Goal: Task Accomplishment & Management: Use online tool/utility

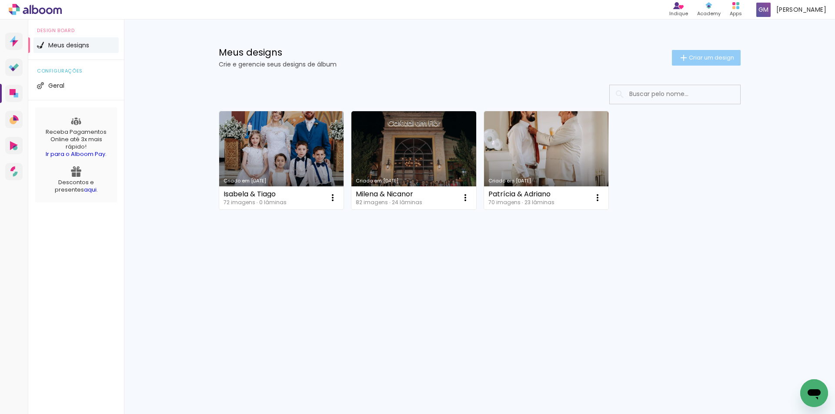
click at [720, 58] on span "Criar um design" at bounding box center [711, 58] width 45 height 6
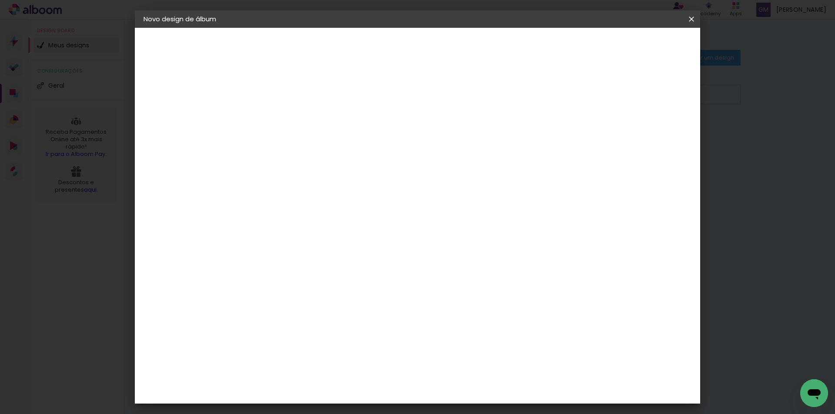
click at [286, 116] on input at bounding box center [286, 116] width 0 height 13
click at [286, 115] on input "Loreana & Michael" at bounding box center [286, 116] width 0 height 13
type input "Loreana & Michael"
type paper-input "Loreana & Michael"
click at [0, 0] on slot "Avançar" at bounding box center [0, 0] width 0 height 0
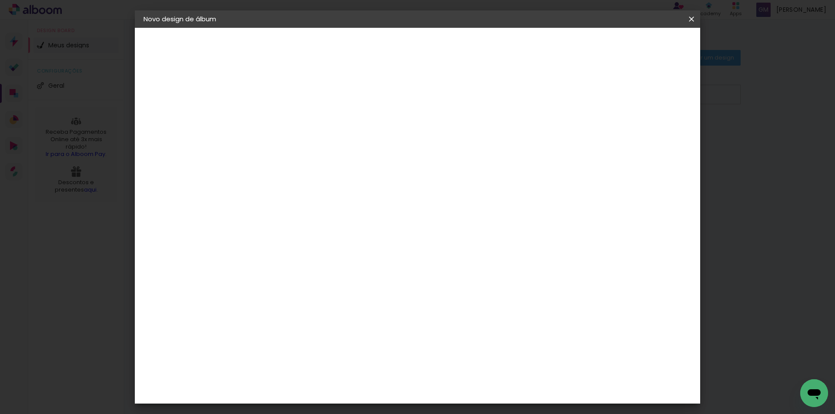
click at [352, 166] on input at bounding box center [308, 165] width 88 height 11
type input "matrix"
type paper-input "matrix"
click at [301, 193] on div "Matrix" at bounding box center [290, 196] width 21 height 7
click at [0, 0] on slot "Avançar" at bounding box center [0, 0] width 0 height 0
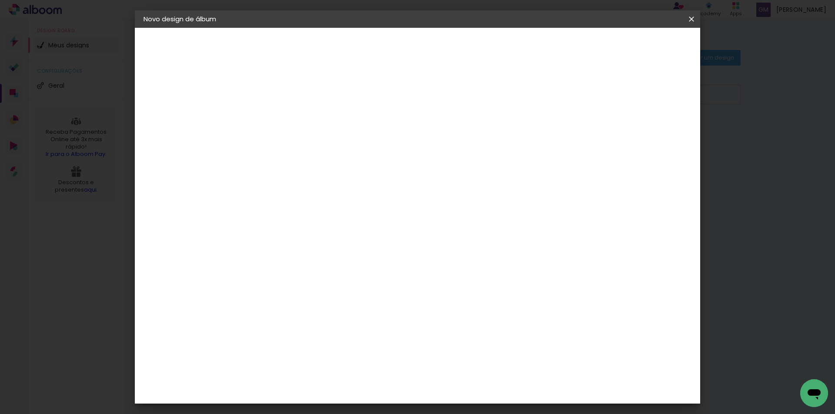
click at [377, 358] on span "30 × 40 cm" at bounding box center [360, 367] width 32 height 18
click at [0, 0] on slot "Avançar" at bounding box center [0, 0] width 0 height 0
click at [637, 49] on span "Iniciar design" at bounding box center [618, 46] width 40 height 6
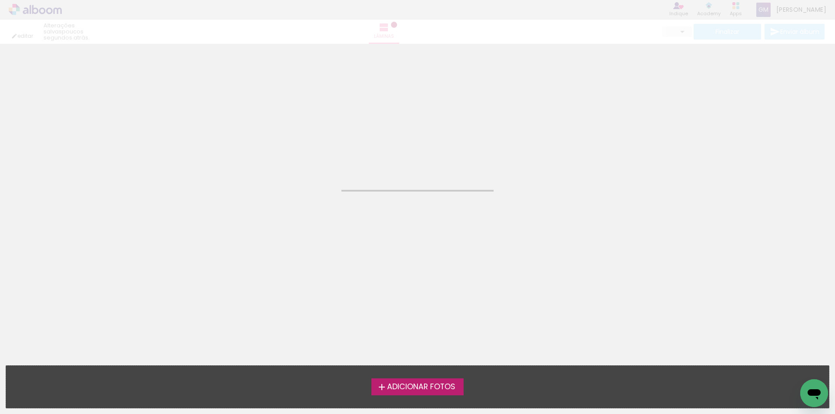
click at [440, 387] on span "Adicionar Fotos" at bounding box center [421, 388] width 68 height 8
click at [0, 0] on input "file" at bounding box center [0, 0] width 0 height 0
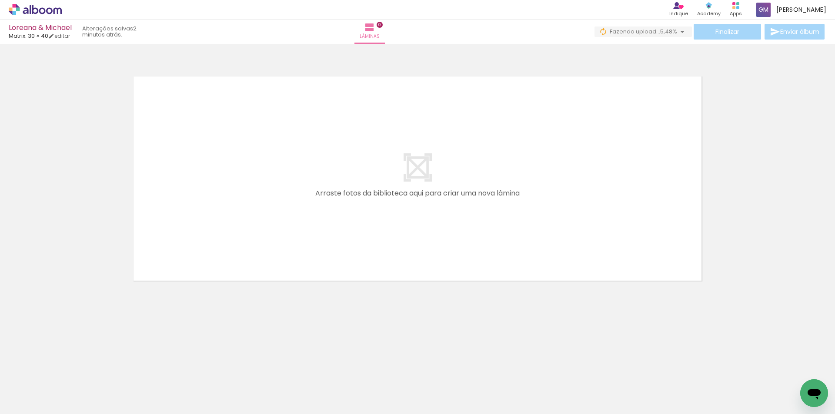
scroll to position [0, 2218]
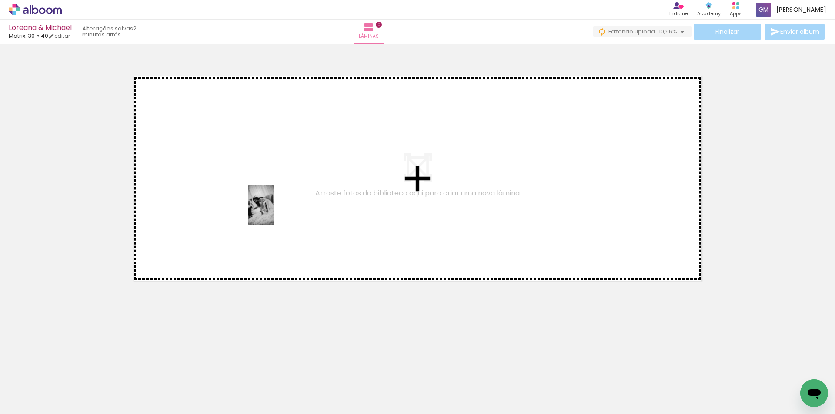
drag, startPoint x: 304, startPoint y: 388, endPoint x: 274, endPoint y: 212, distance: 178.2
click at [274, 212] on quentale-workspace at bounding box center [417, 207] width 835 height 414
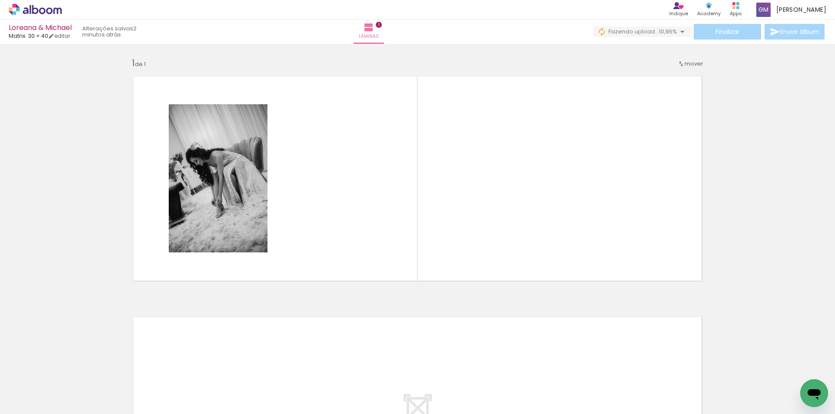
scroll to position [0, 0]
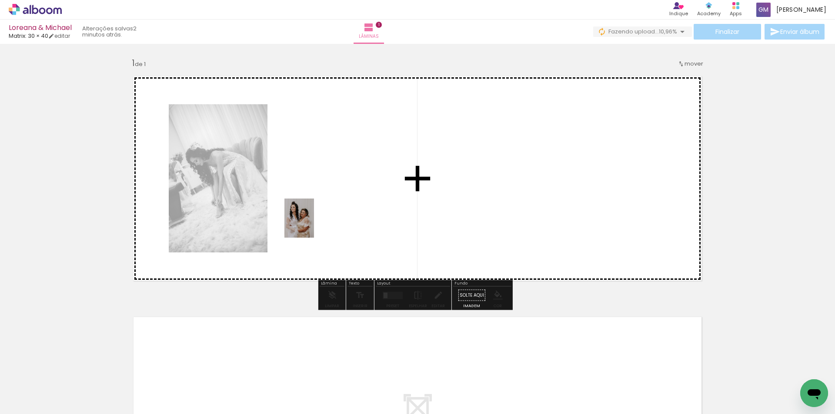
drag, startPoint x: 187, startPoint y: 391, endPoint x: 311, endPoint y: 225, distance: 207.6
click at [311, 225] on quentale-workspace at bounding box center [417, 207] width 835 height 414
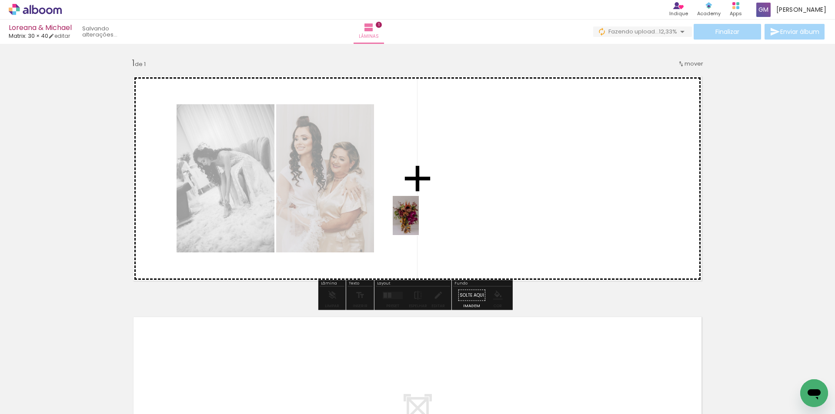
drag, startPoint x: 289, startPoint y: 391, endPoint x: 419, endPoint y: 222, distance: 213.4
click at [419, 222] on quentale-workspace at bounding box center [417, 207] width 835 height 414
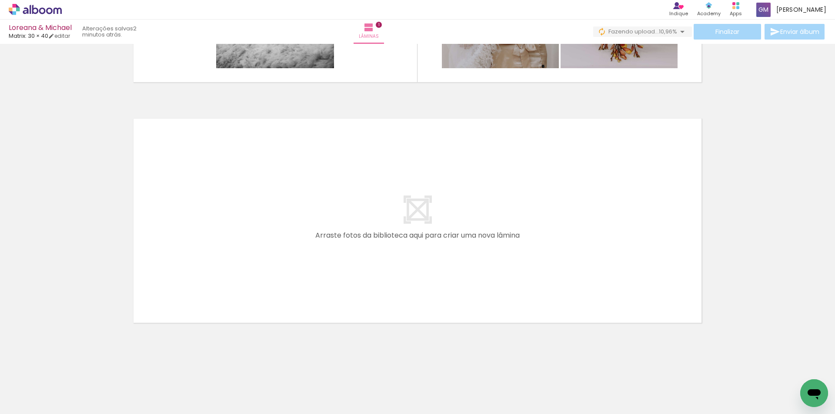
scroll to position [200, 0]
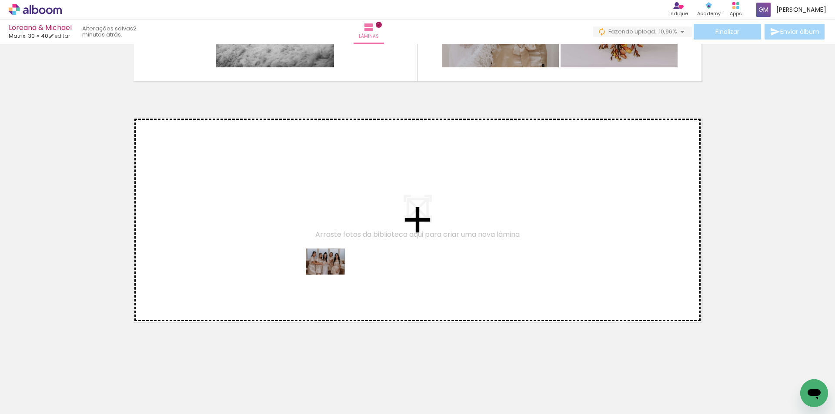
drag, startPoint x: 336, startPoint y: 385, endPoint x: 332, endPoint y: 275, distance: 110.5
click at [332, 275] on quentale-workspace at bounding box center [417, 207] width 835 height 414
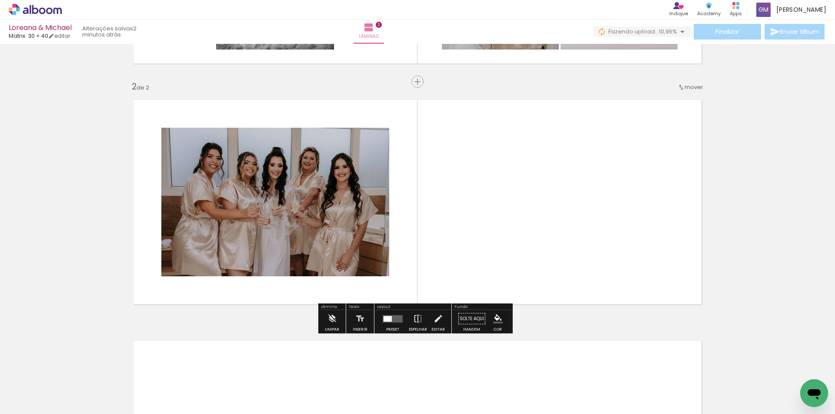
scroll to position [218, 0]
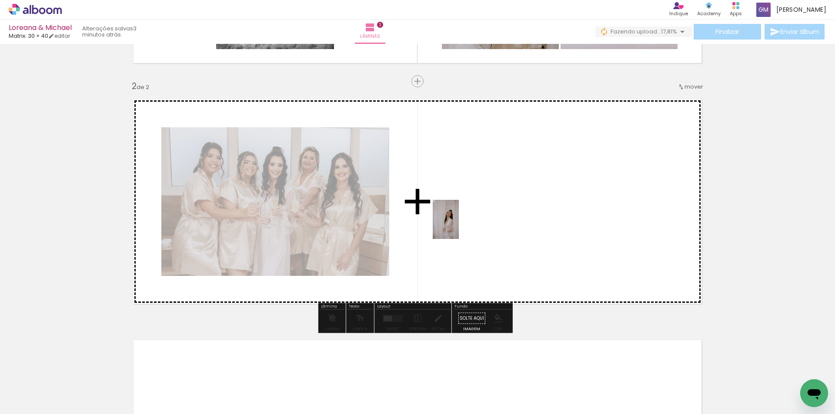
drag, startPoint x: 236, startPoint y: 394, endPoint x: 459, endPoint y: 226, distance: 279.2
click at [459, 226] on quentale-workspace at bounding box center [417, 207] width 835 height 414
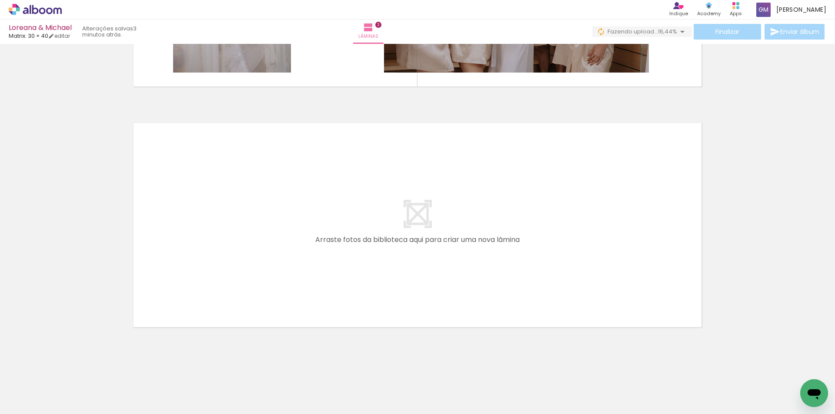
scroll to position [0, 2192]
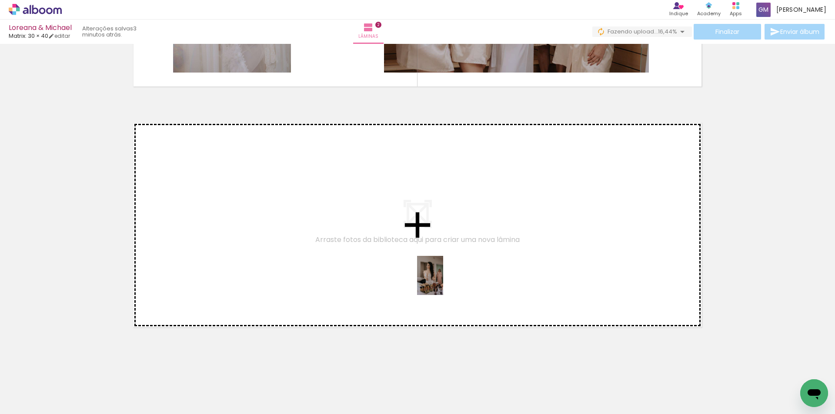
drag, startPoint x: 379, startPoint y: 386, endPoint x: 443, endPoint y: 282, distance: 121.9
click at [443, 282] on quentale-workspace at bounding box center [417, 207] width 835 height 414
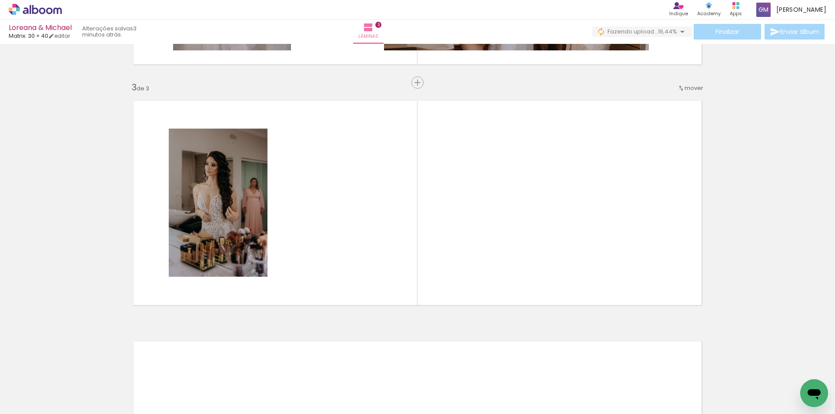
scroll to position [459, 0]
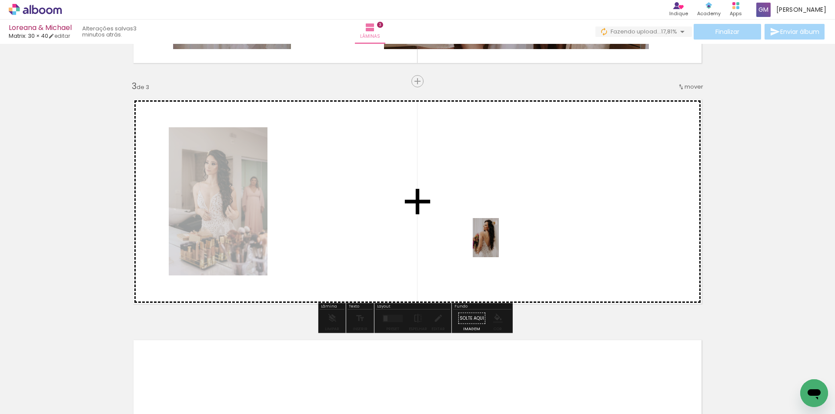
drag, startPoint x: 429, startPoint y: 382, endPoint x: 499, endPoint y: 244, distance: 154.4
click at [499, 244] on quentale-workspace at bounding box center [417, 207] width 835 height 414
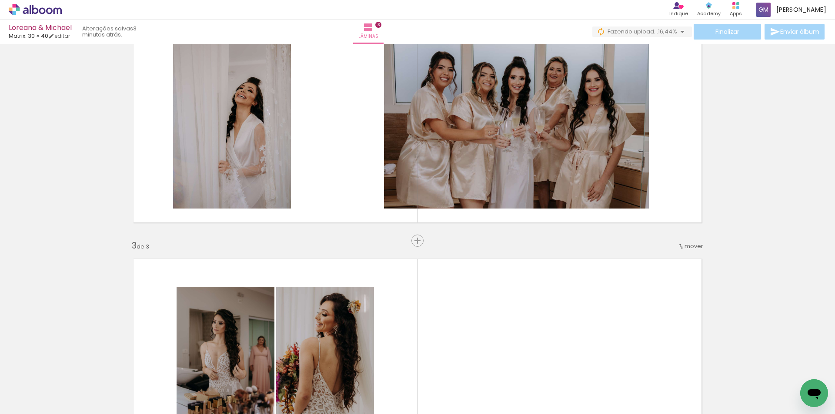
scroll to position [285, 0]
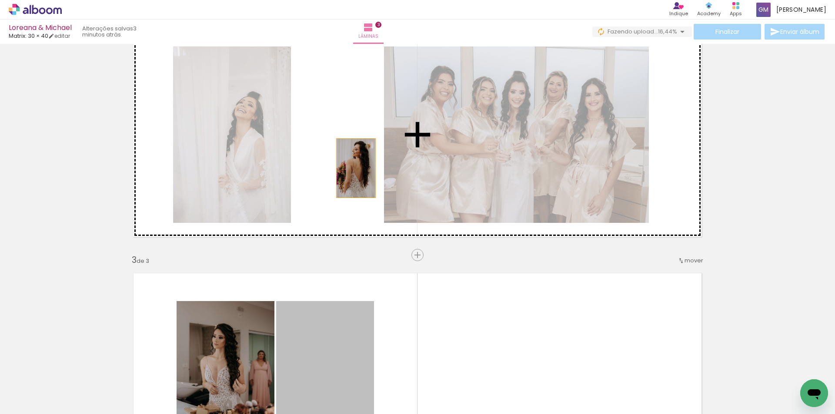
drag, startPoint x: 341, startPoint y: 337, endPoint x: 352, endPoint y: 167, distance: 170.9
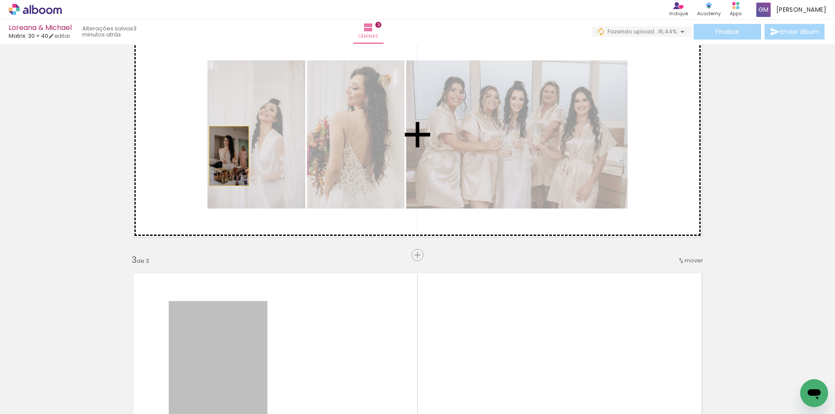
drag, startPoint x: 242, startPoint y: 347, endPoint x: 226, endPoint y: 156, distance: 191.6
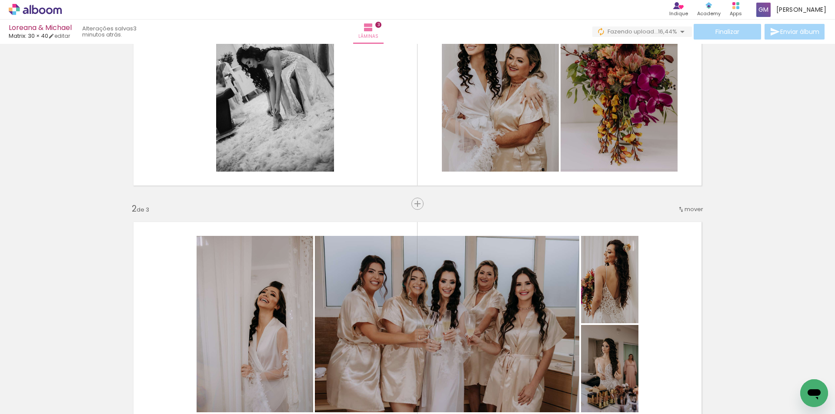
scroll to position [87, 0]
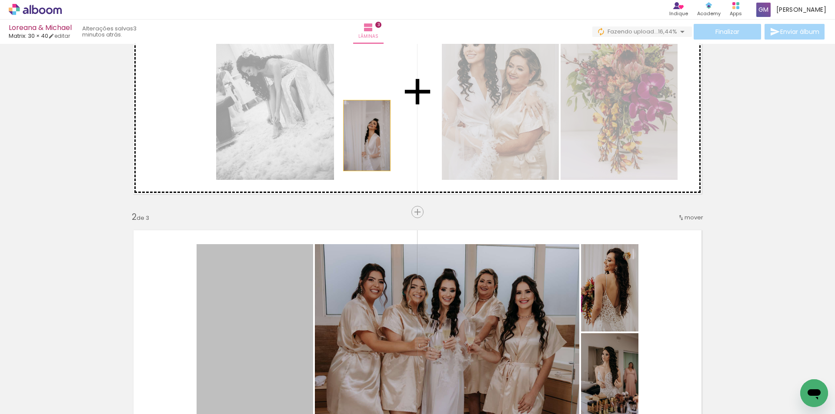
drag, startPoint x: 273, startPoint y: 322, endPoint x: 364, endPoint y: 136, distance: 207.0
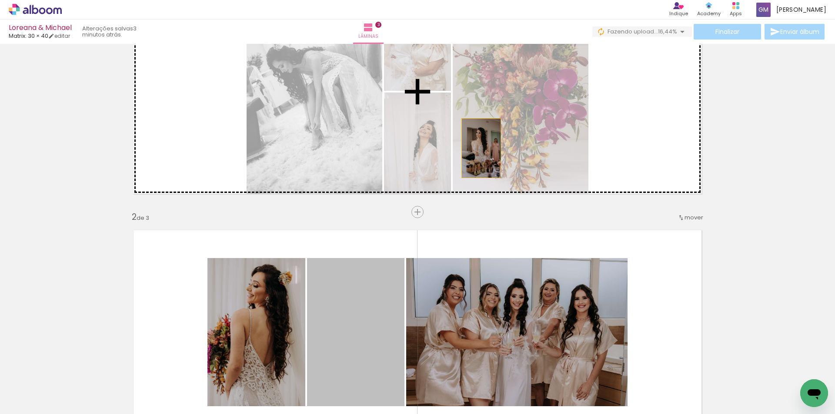
drag, startPoint x: 341, startPoint y: 321, endPoint x: 516, endPoint y: 316, distance: 174.5
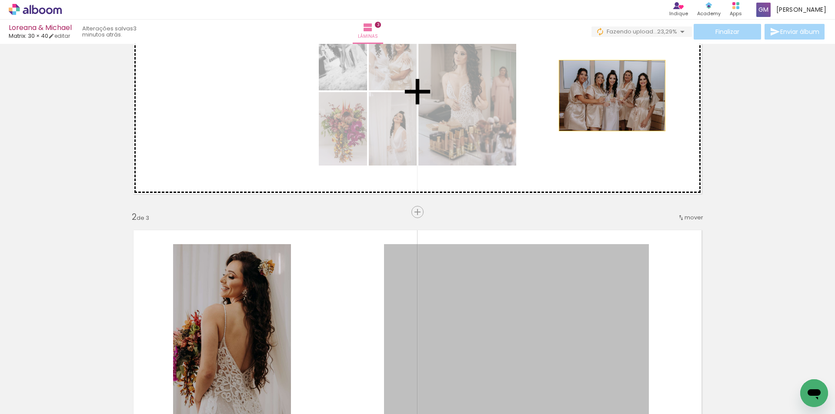
drag, startPoint x: 548, startPoint y: 313, endPoint x: 609, endPoint y: 96, distance: 225.4
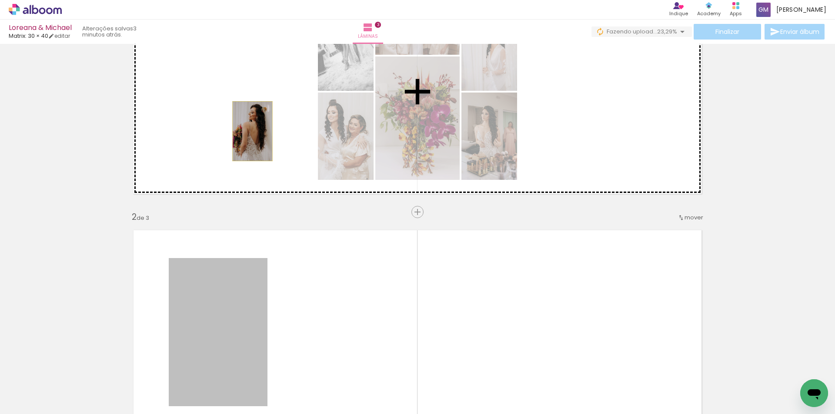
drag, startPoint x: 240, startPoint y: 312, endPoint x: 249, endPoint y: 131, distance: 180.7
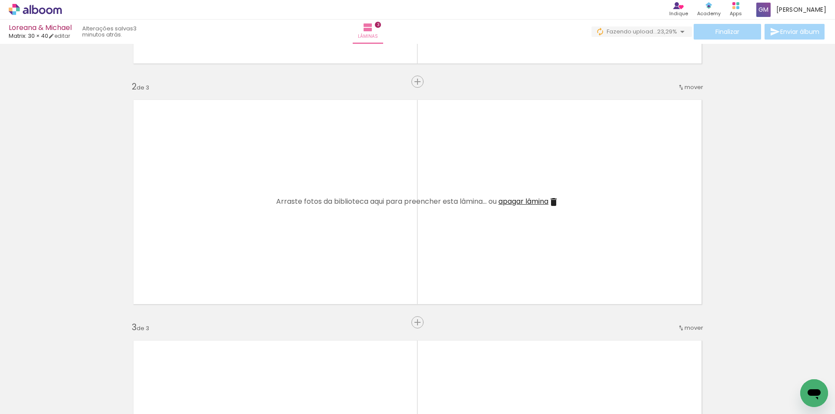
scroll to position [0, 2715]
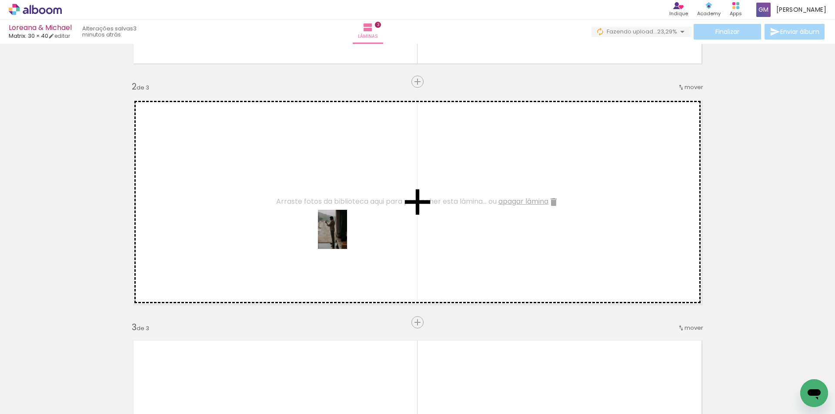
drag, startPoint x: 347, startPoint y: 392, endPoint x: 344, endPoint y: 236, distance: 156.2
click at [344, 236] on quentale-workspace at bounding box center [417, 207] width 835 height 414
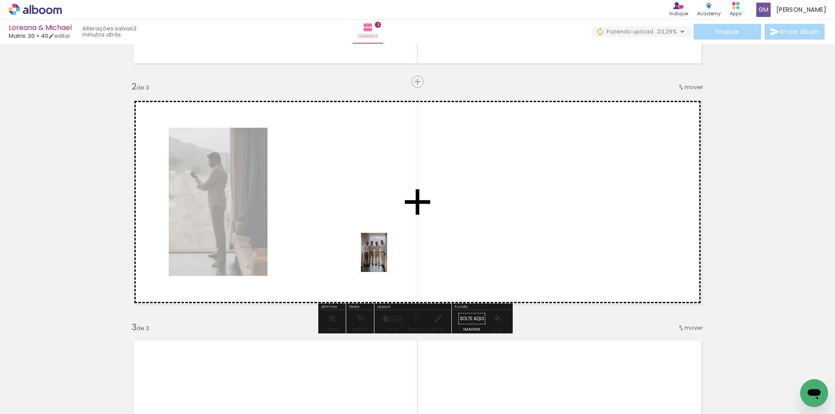
drag, startPoint x: 396, startPoint y: 388, endPoint x: 387, endPoint y: 259, distance: 129.1
click at [387, 259] on quentale-workspace at bounding box center [417, 207] width 835 height 414
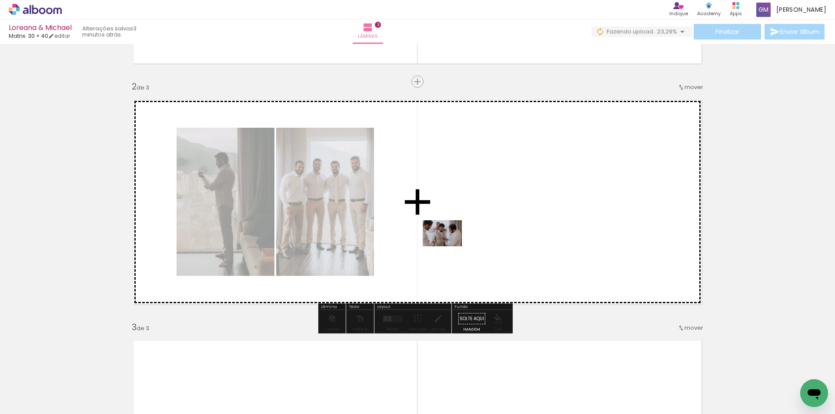
drag, startPoint x: 444, startPoint y: 384, endPoint x: 449, endPoint y: 247, distance: 137.1
click at [449, 247] on quentale-workspace at bounding box center [417, 207] width 835 height 414
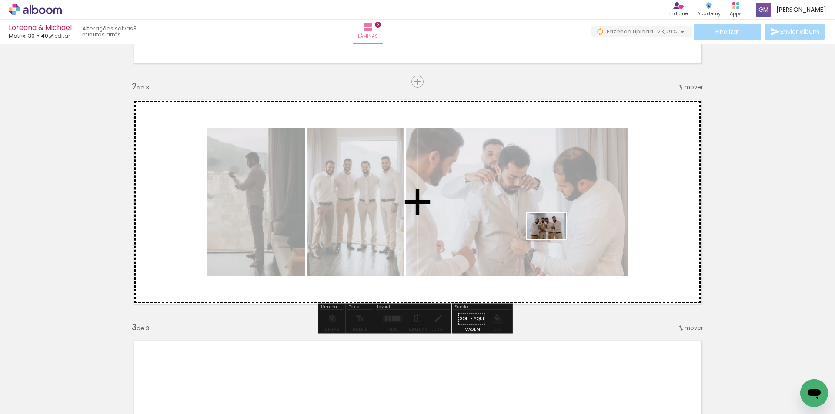
drag, startPoint x: 505, startPoint y: 387, endPoint x: 553, endPoint y: 239, distance: 155.6
click at [553, 239] on quentale-workspace at bounding box center [417, 207] width 835 height 414
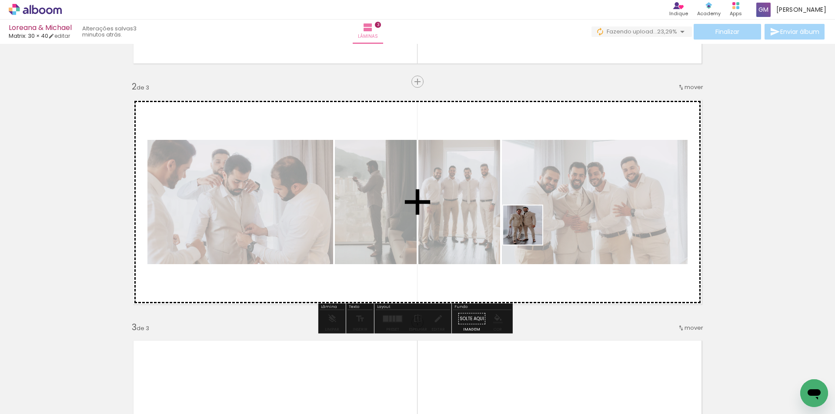
drag, startPoint x: 541, startPoint y: 393, endPoint x: 529, endPoint y: 232, distance: 161.4
click at [529, 232] on quentale-workspace at bounding box center [417, 207] width 835 height 414
click at [529, 232] on quentale-photo at bounding box center [595, 202] width 186 height 124
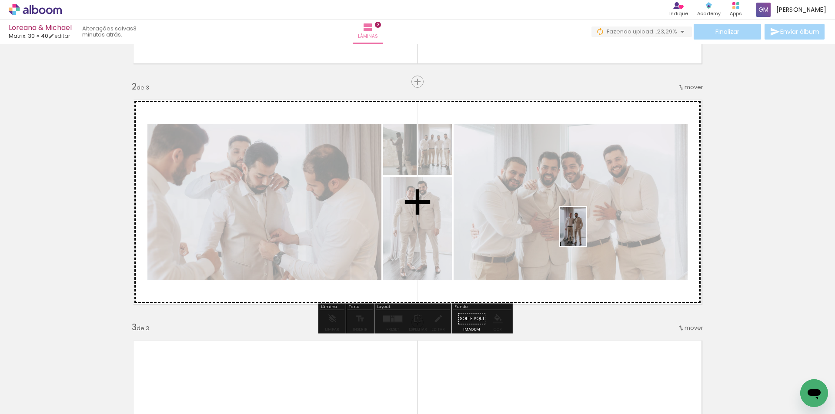
drag, startPoint x: 592, startPoint y: 392, endPoint x: 586, endPoint y: 233, distance: 159.3
click at [586, 233] on quentale-workspace at bounding box center [417, 207] width 835 height 414
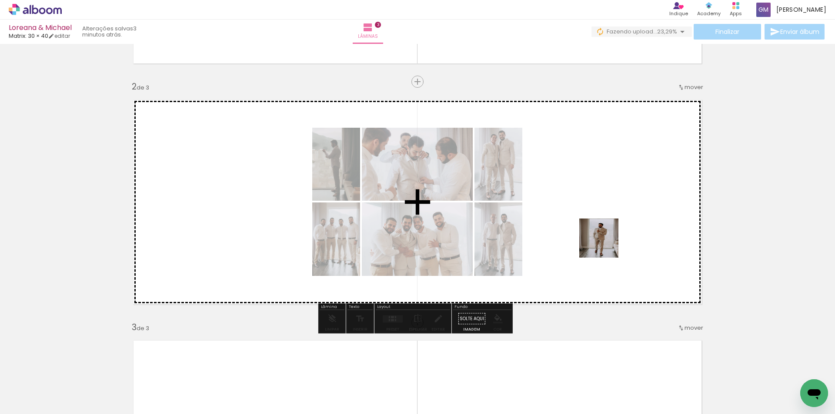
drag, startPoint x: 633, startPoint y: 398, endPoint x: 603, endPoint y: 233, distance: 167.5
click at [603, 233] on quentale-workspace at bounding box center [417, 207] width 835 height 414
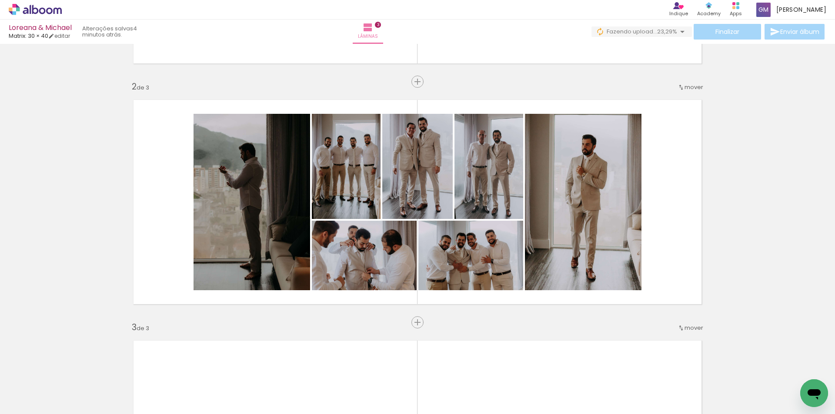
scroll to position [0, 24]
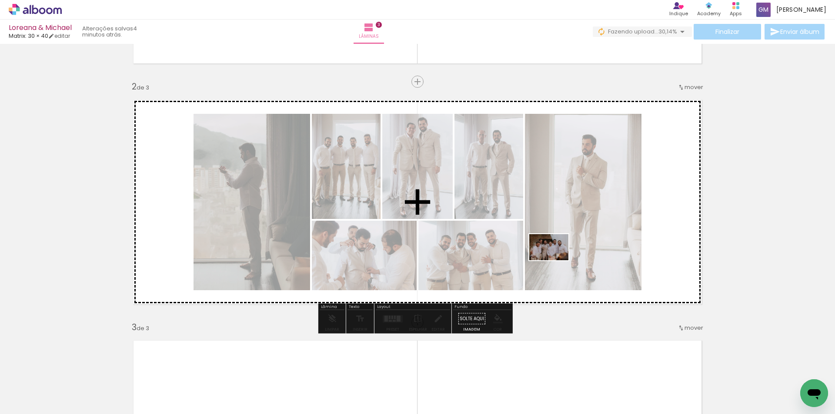
drag, startPoint x: 515, startPoint y: 389, endPoint x: 555, endPoint y: 261, distance: 135.1
click at [555, 261] on quentale-workspace at bounding box center [417, 207] width 835 height 414
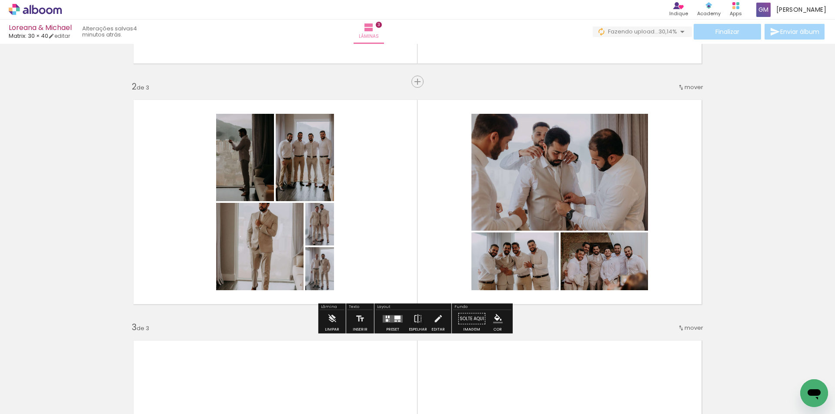
scroll to position [0, 0]
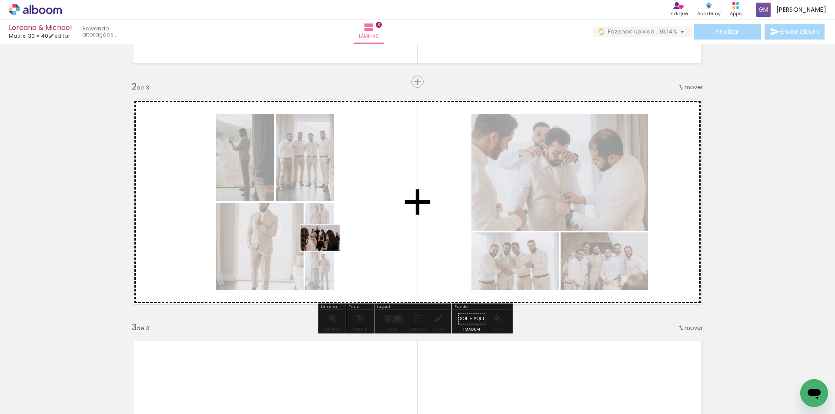
drag, startPoint x: 140, startPoint y: 390, endPoint x: 327, endPoint y: 251, distance: 233.1
click at [327, 251] on quentale-workspace at bounding box center [417, 207] width 835 height 414
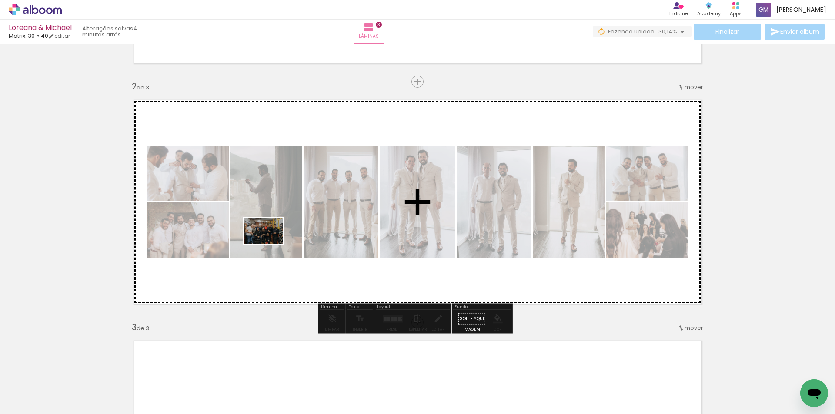
drag, startPoint x: 103, startPoint y: 391, endPoint x: 270, endPoint y: 244, distance: 222.2
click at [270, 244] on quentale-workspace at bounding box center [417, 207] width 835 height 414
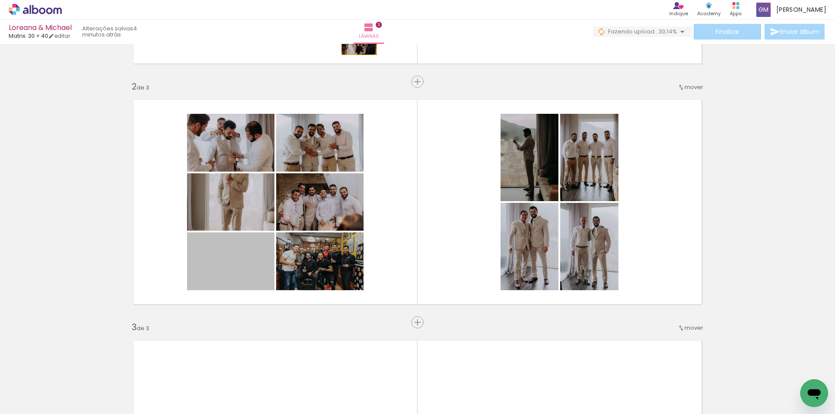
drag, startPoint x: 227, startPoint y: 274, endPoint x: 356, endPoint y: 43, distance: 264.2
click at [356, 0] on div "Loreana & Michael Matrix: 30 × 40 editar 4 minutos atrás. Lâminas 3 Finalizar E…" at bounding box center [417, 0] width 835 height 0
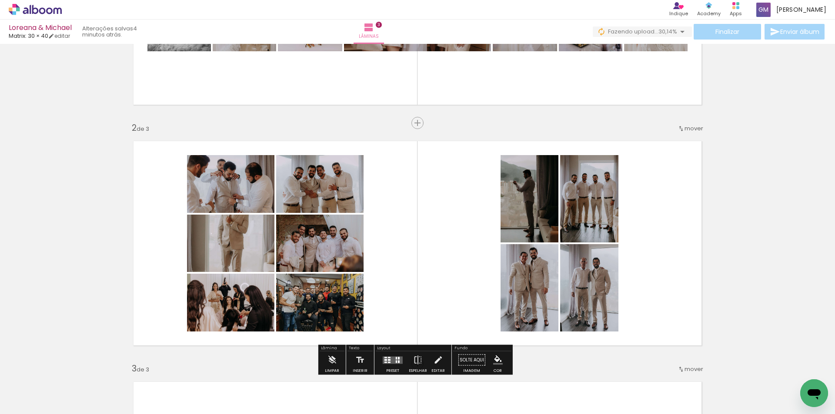
scroll to position [174, 0]
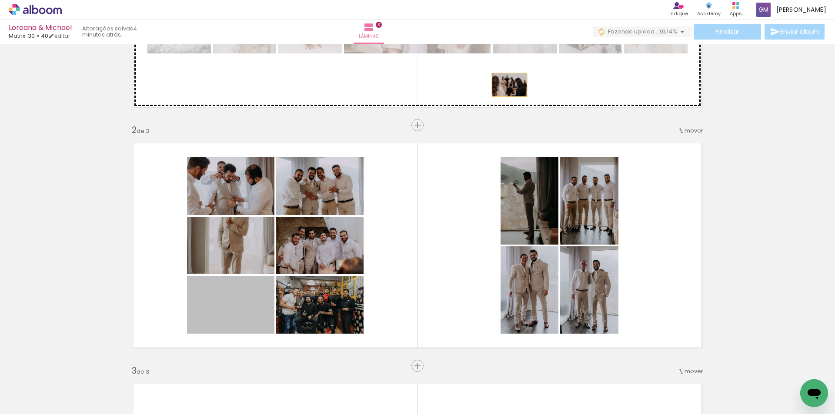
drag, startPoint x: 231, startPoint y: 312, endPoint x: 506, endPoint y: 85, distance: 357.1
click at [506, 85] on div "Inserir lâmina 1 de 3 Inserir lâmina 2 de 3 Inserir lâmina 3 de 3" at bounding box center [417, 355] width 835 height 964
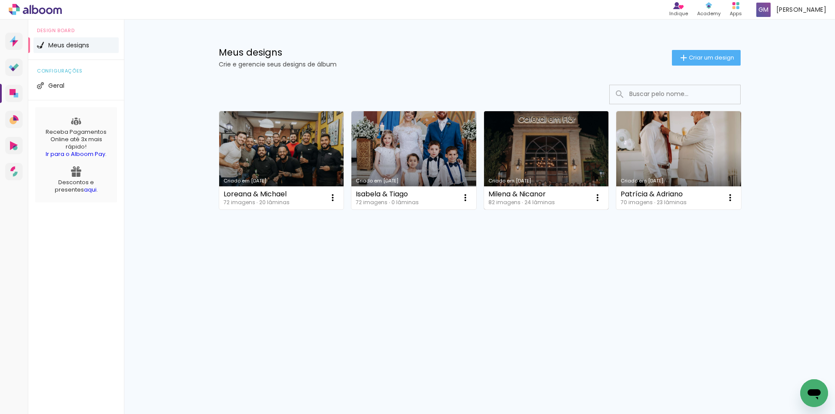
click at [588, 149] on link "Criado em [DATE]" at bounding box center [546, 160] width 125 height 98
click at [0, 0] on neon-animated-pages "Confirmar Cancelar" at bounding box center [0, 0] width 0 height 0
click at [408, 155] on link "Criado em [DATE]" at bounding box center [413, 160] width 125 height 98
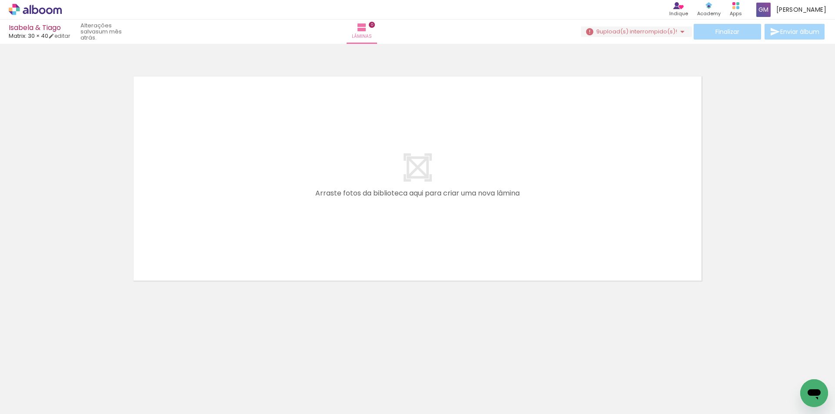
scroll to position [0, 1314]
click at [45, 391] on iron-icon at bounding box center [44, 388] width 7 height 7
click at [0, 0] on slot "Não utilizadas" at bounding box center [0, 0] width 0 height 0
type input "Não utilizadas"
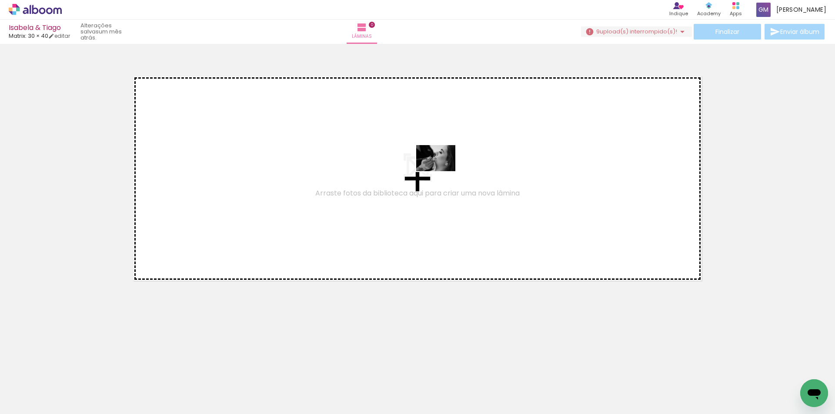
drag, startPoint x: 239, startPoint y: 384, endPoint x: 442, endPoint y: 171, distance: 294.7
click at [442, 171] on quentale-workspace at bounding box center [417, 207] width 835 height 414
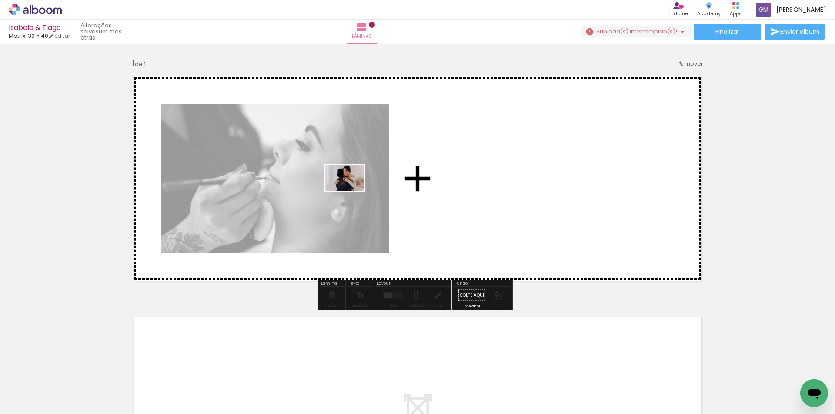
drag, startPoint x: 243, startPoint y: 387, endPoint x: 351, endPoint y: 191, distance: 223.5
click at [351, 191] on quentale-workspace at bounding box center [417, 207] width 835 height 414
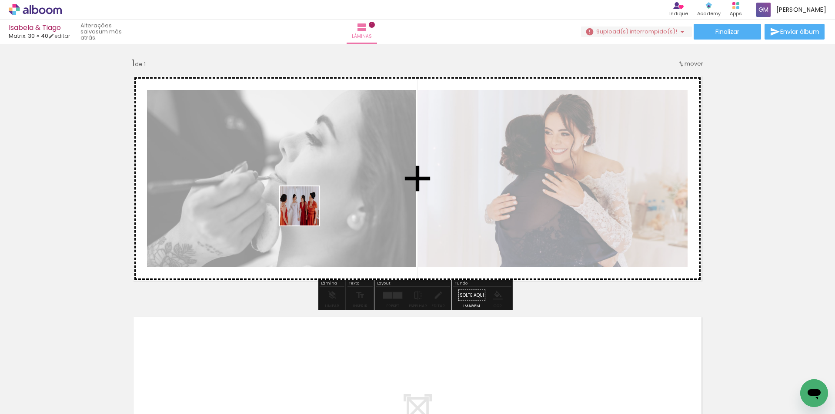
drag, startPoint x: 236, startPoint y: 388, endPoint x: 306, endPoint y: 213, distance: 188.7
click at [306, 213] on quentale-workspace at bounding box center [417, 207] width 835 height 414
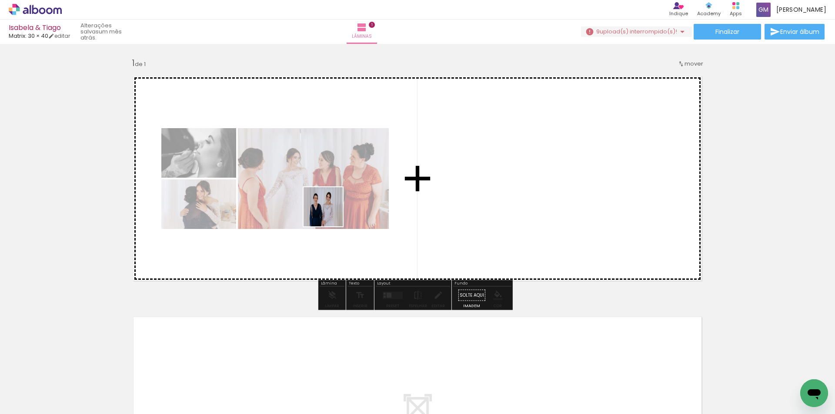
drag, startPoint x: 234, startPoint y: 385, endPoint x: 330, endPoint y: 213, distance: 197.4
click at [330, 213] on quentale-workspace at bounding box center [417, 207] width 835 height 414
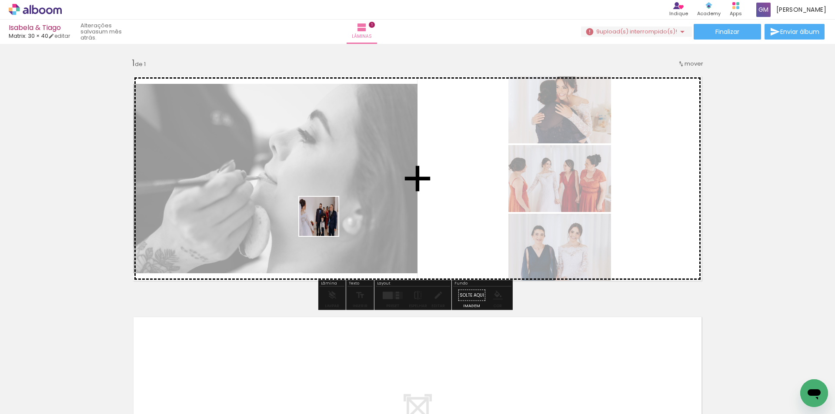
drag, startPoint x: 238, startPoint y: 392, endPoint x: 325, endPoint y: 223, distance: 190.4
click at [325, 223] on quentale-workspace at bounding box center [417, 207] width 835 height 414
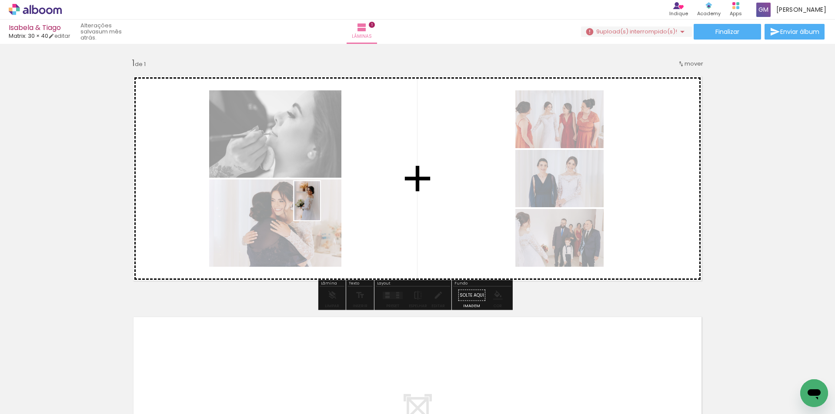
drag, startPoint x: 233, startPoint y: 389, endPoint x: 328, endPoint y: 217, distance: 196.4
click at [321, 207] on quentale-workspace at bounding box center [417, 207] width 835 height 414
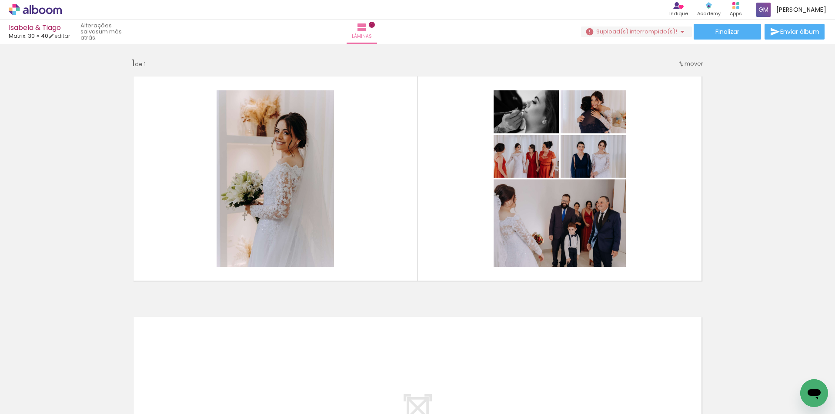
scroll to position [0, 210]
drag, startPoint x: 292, startPoint y: 397, endPoint x: 284, endPoint y: 396, distance: 7.8
click at [284, 396] on quentale-thumb at bounding box center [266, 385] width 49 height 50
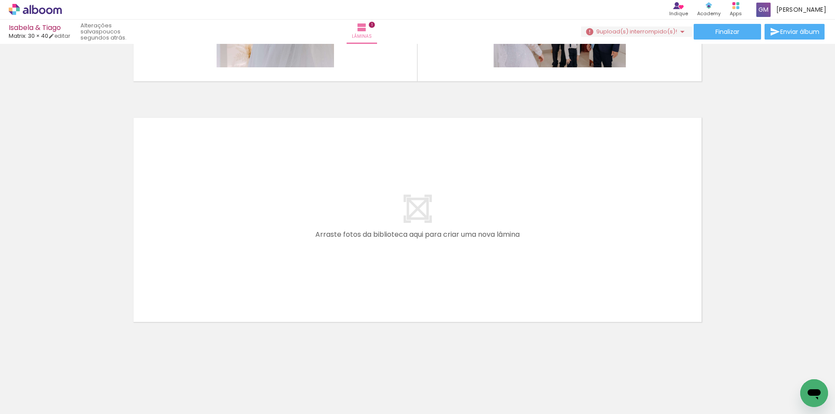
scroll to position [0, 0]
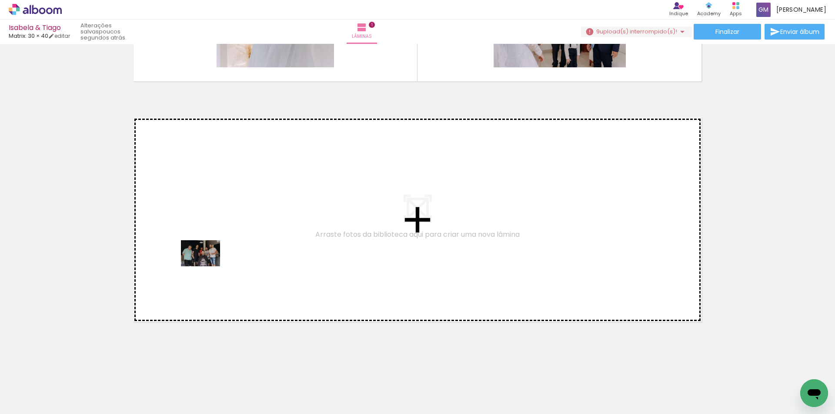
drag, startPoint x: 187, startPoint y: 389, endPoint x: 207, endPoint y: 267, distance: 124.3
click at [207, 267] on quentale-workspace at bounding box center [417, 207] width 835 height 414
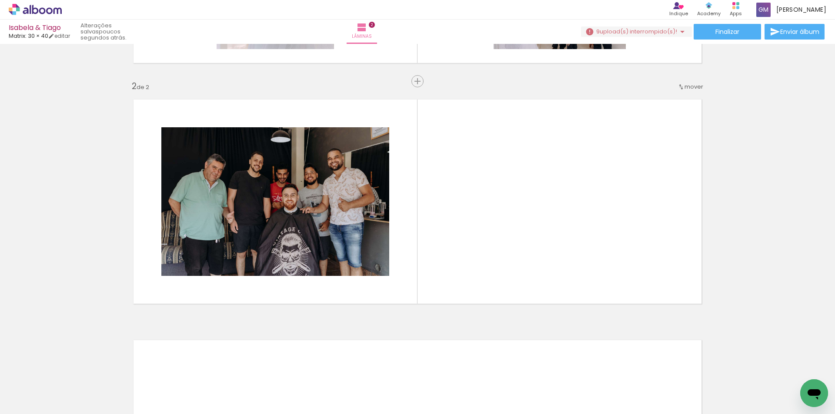
scroll to position [0, 2305]
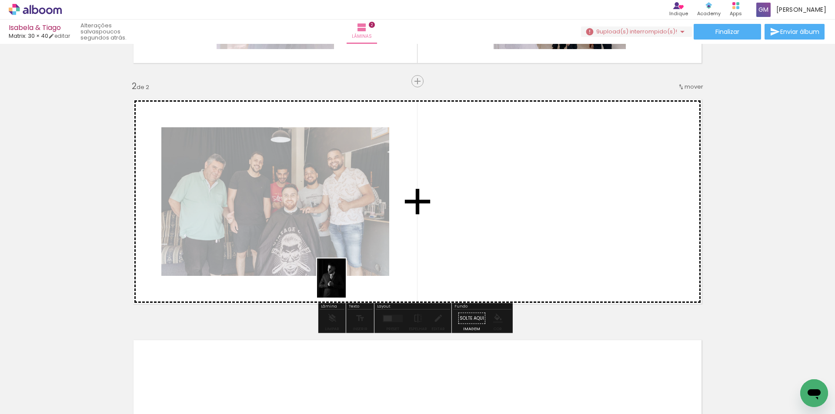
drag, startPoint x: 224, startPoint y: 393, endPoint x: 393, endPoint y: 278, distance: 203.9
click at [355, 274] on quentale-workspace at bounding box center [417, 207] width 835 height 414
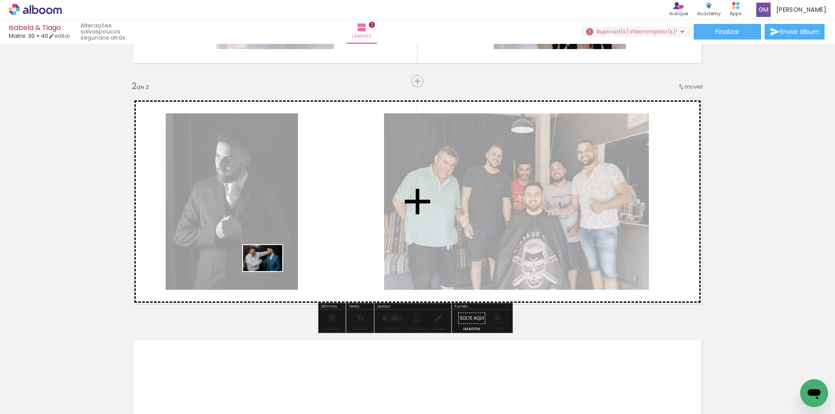
drag, startPoint x: 174, startPoint y: 388, endPoint x: 269, endPoint y: 271, distance: 150.8
click at [269, 271] on quentale-workspace at bounding box center [417, 207] width 835 height 414
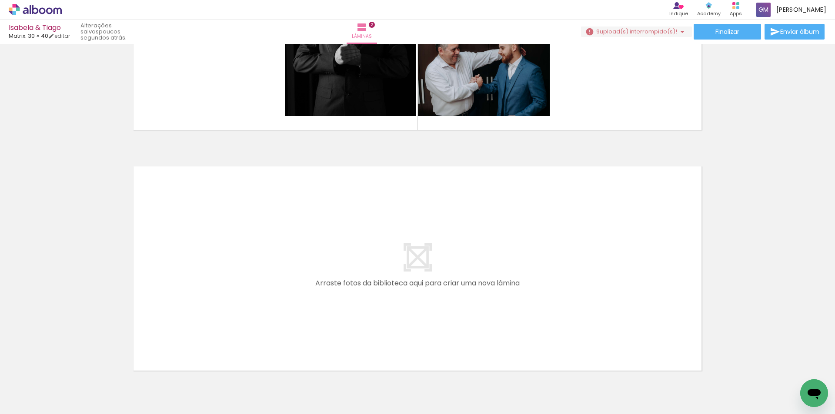
scroll to position [0, 2308]
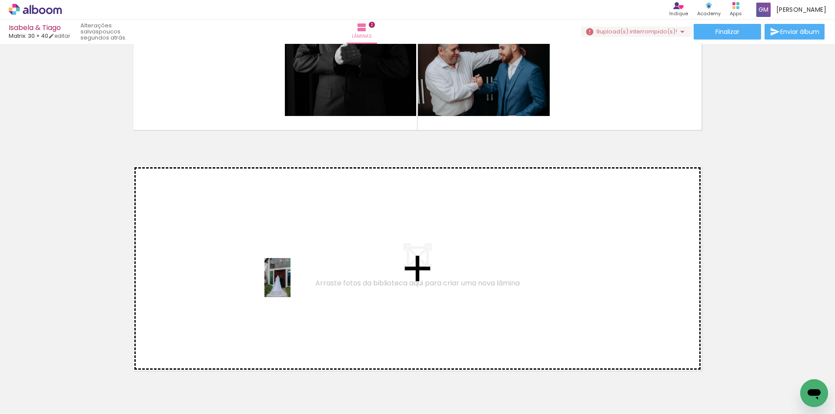
drag, startPoint x: 265, startPoint y: 390, endPoint x: 291, endPoint y: 284, distance: 108.3
click at [291, 284] on quentale-workspace at bounding box center [417, 207] width 835 height 414
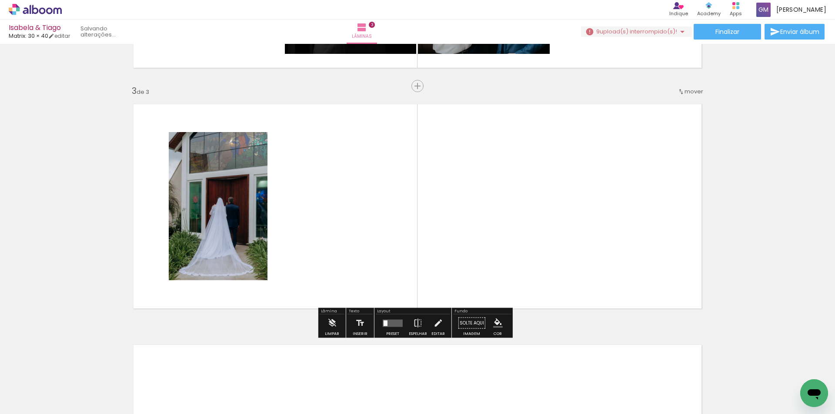
scroll to position [459, 0]
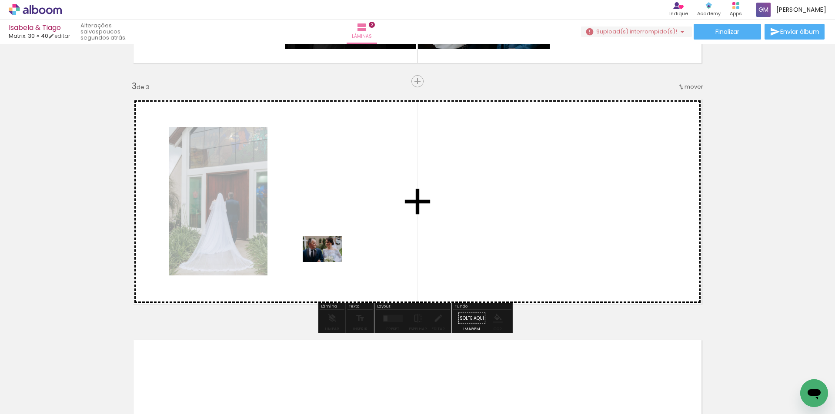
drag, startPoint x: 277, startPoint y: 386, endPoint x: 329, endPoint y: 262, distance: 134.5
click at [329, 262] on quentale-workspace at bounding box center [417, 207] width 835 height 414
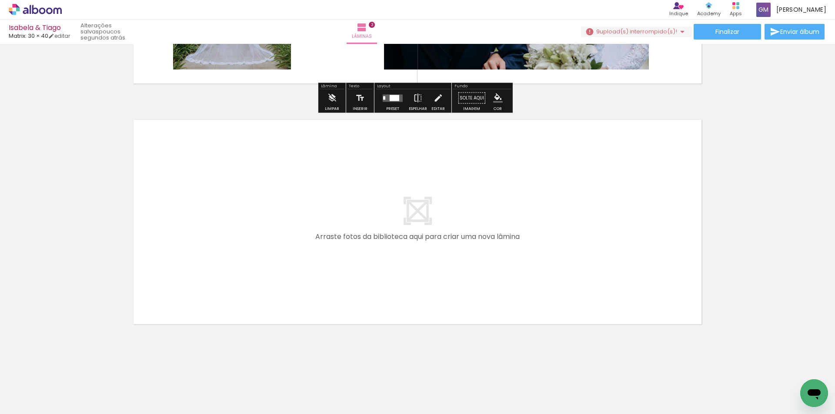
scroll to position [682, 0]
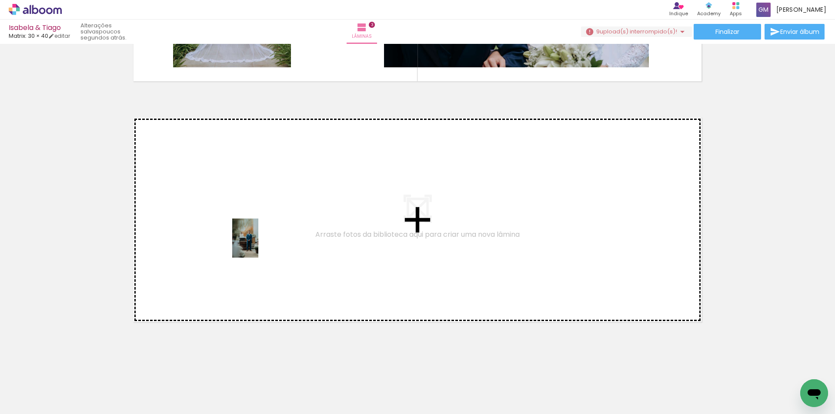
drag, startPoint x: 267, startPoint y: 391, endPoint x: 258, endPoint y: 245, distance: 146.4
click at [258, 245] on quentale-workspace at bounding box center [417, 207] width 835 height 414
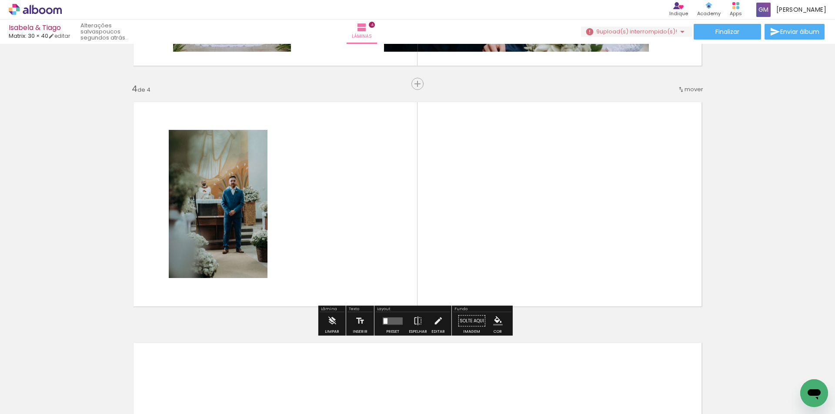
scroll to position [700, 0]
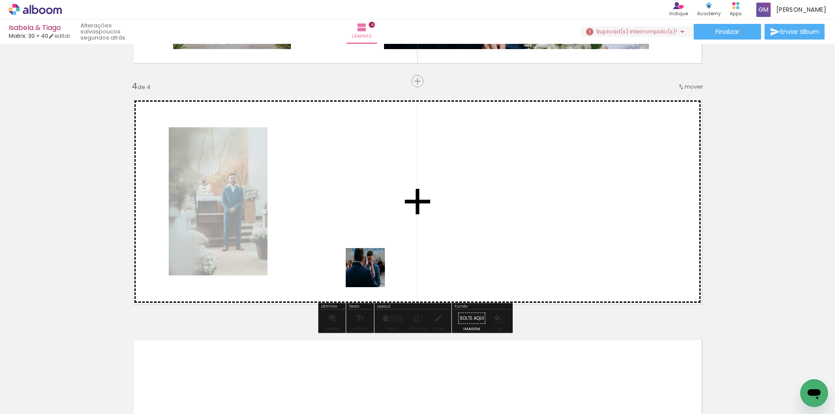
drag, startPoint x: 372, startPoint y: 392, endPoint x: 372, endPoint y: 274, distance: 118.3
click at [372, 274] on quentale-workspace at bounding box center [417, 207] width 835 height 414
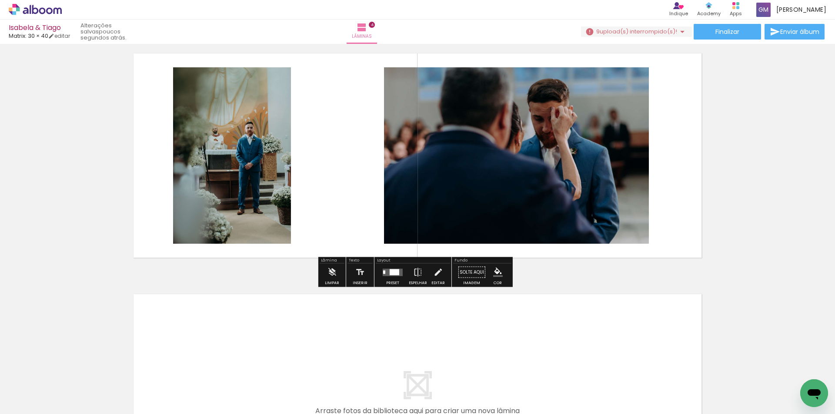
scroll to position [743, 0]
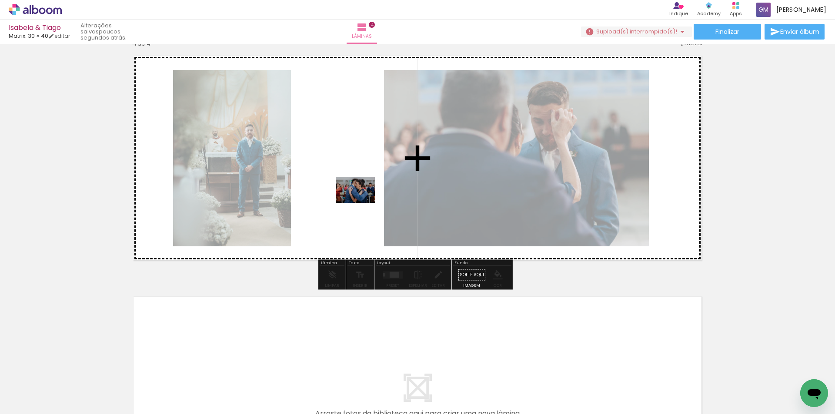
drag, startPoint x: 238, startPoint y: 388, endPoint x: 362, endPoint y: 203, distance: 222.6
click at [362, 203] on quentale-workspace at bounding box center [417, 207] width 835 height 414
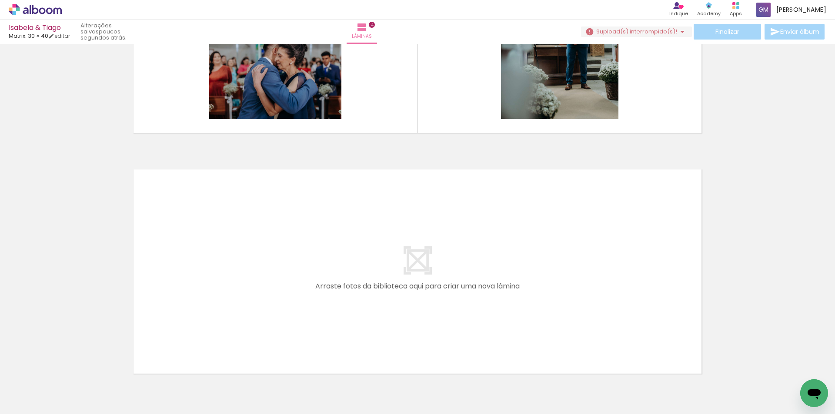
scroll to position [874, 0]
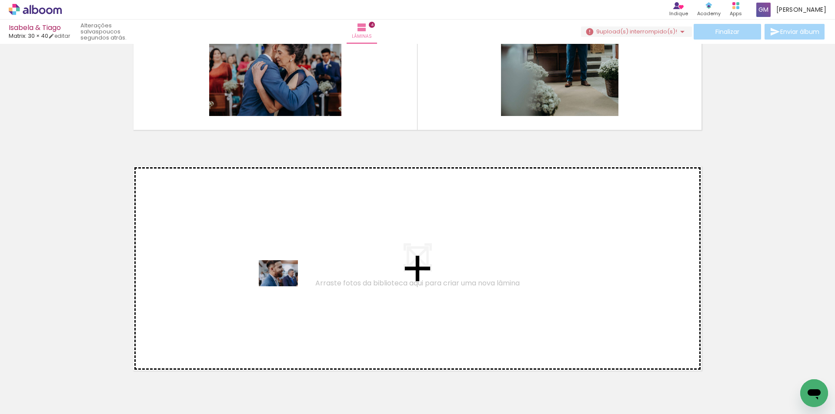
drag, startPoint x: 287, startPoint y: 393, endPoint x: 285, endPoint y: 287, distance: 106.2
click at [285, 287] on quentale-workspace at bounding box center [417, 207] width 835 height 414
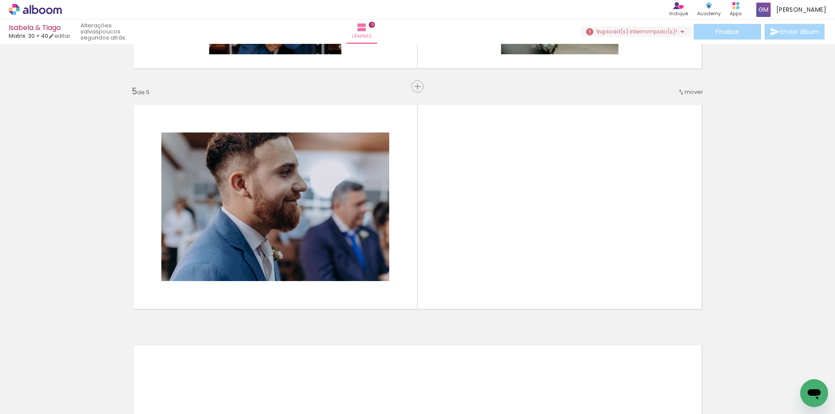
scroll to position [941, 0]
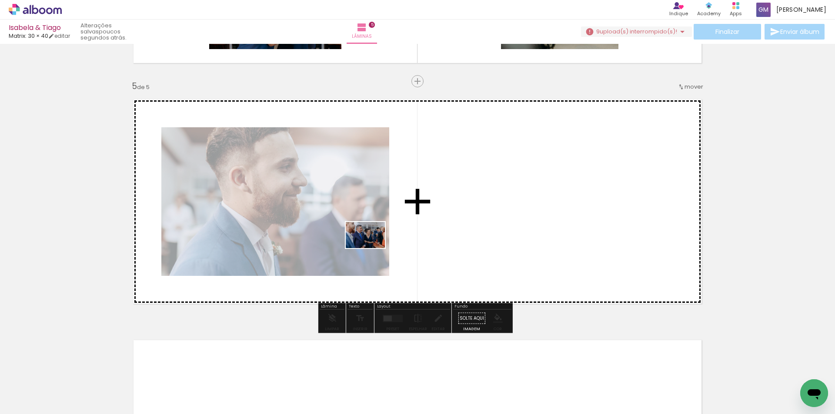
drag, startPoint x: 245, startPoint y: 391, endPoint x: 372, endPoint y: 248, distance: 191.0
click at [372, 248] on quentale-workspace at bounding box center [417, 207] width 835 height 414
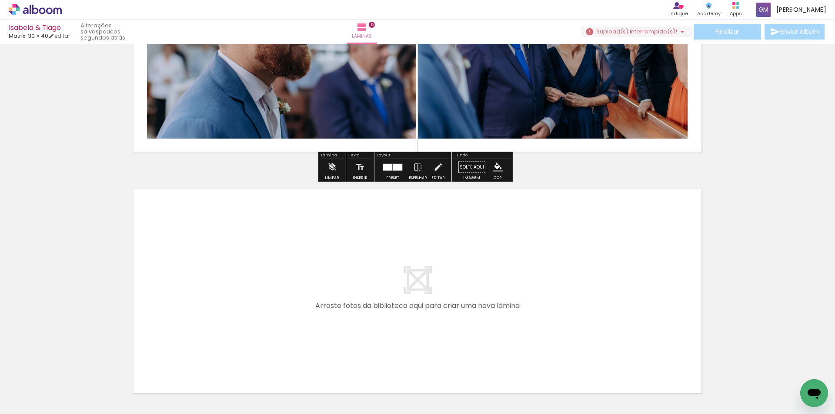
scroll to position [1115, 0]
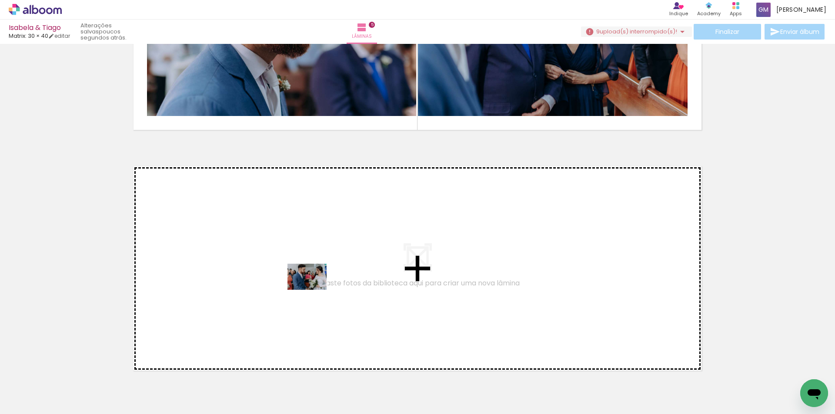
drag, startPoint x: 336, startPoint y: 390, endPoint x: 314, endPoint y: 290, distance: 102.0
click at [314, 290] on quentale-workspace at bounding box center [417, 207] width 835 height 414
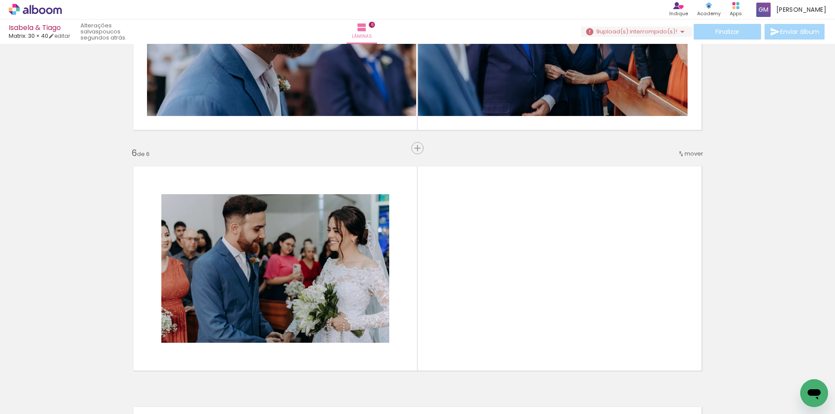
scroll to position [1182, 0]
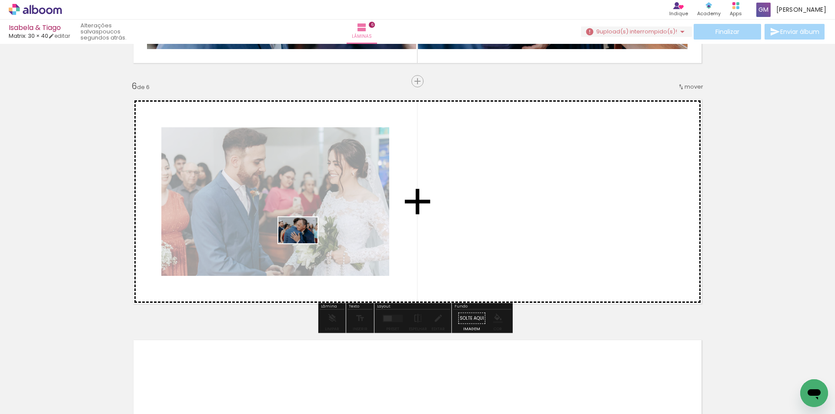
drag, startPoint x: 293, startPoint y: 388, endPoint x: 304, endPoint y: 244, distance: 144.4
click at [304, 244] on quentale-workspace at bounding box center [417, 207] width 835 height 414
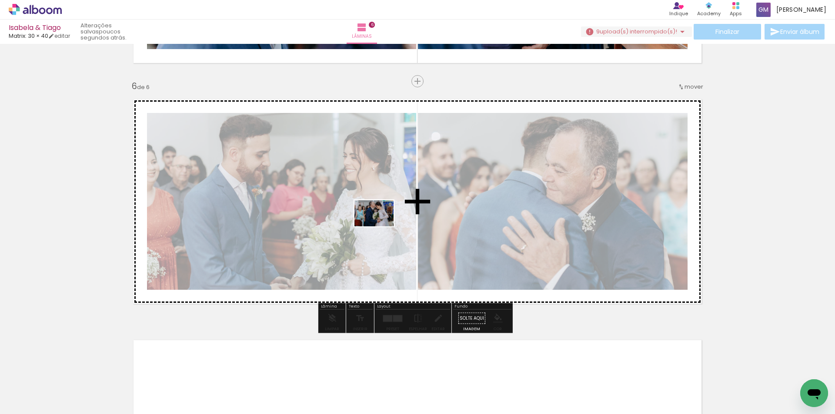
drag, startPoint x: 236, startPoint y: 383, endPoint x: 381, endPoint y: 227, distance: 212.7
click at [381, 227] on quentale-workspace at bounding box center [417, 207] width 835 height 414
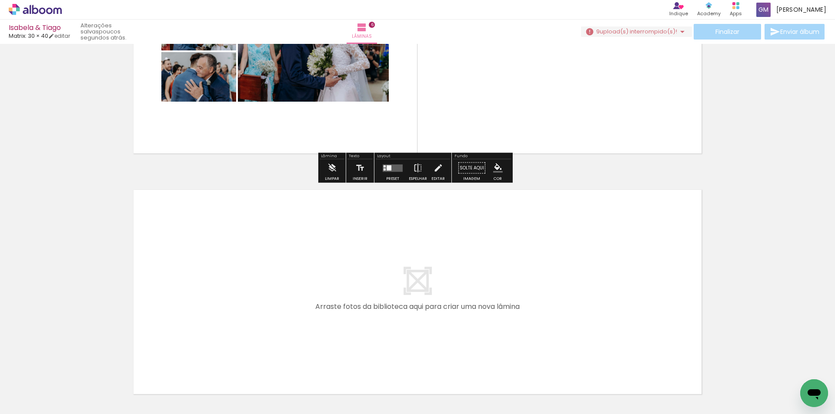
scroll to position [1356, 0]
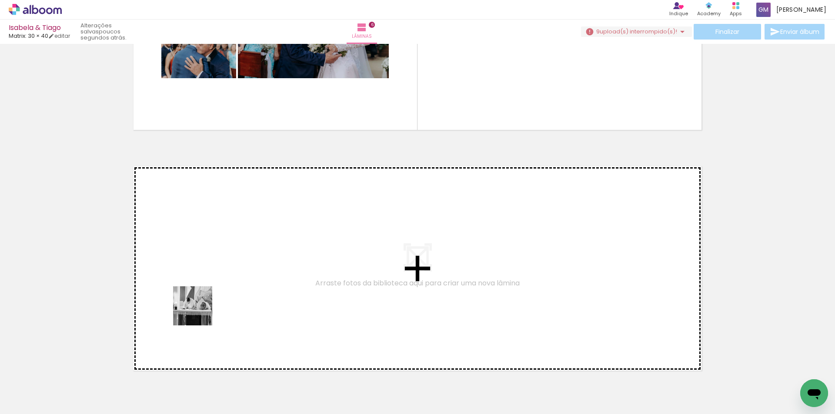
drag, startPoint x: 192, startPoint y: 378, endPoint x: 201, endPoint y: 293, distance: 84.9
click at [201, 293] on quentale-workspace at bounding box center [417, 207] width 835 height 414
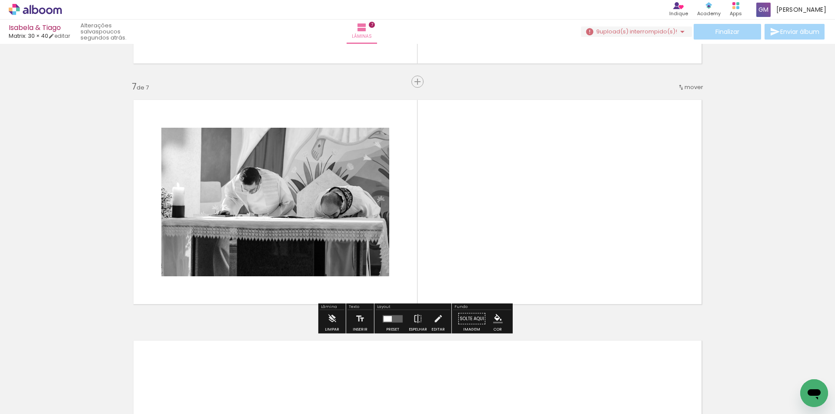
scroll to position [1423, 0]
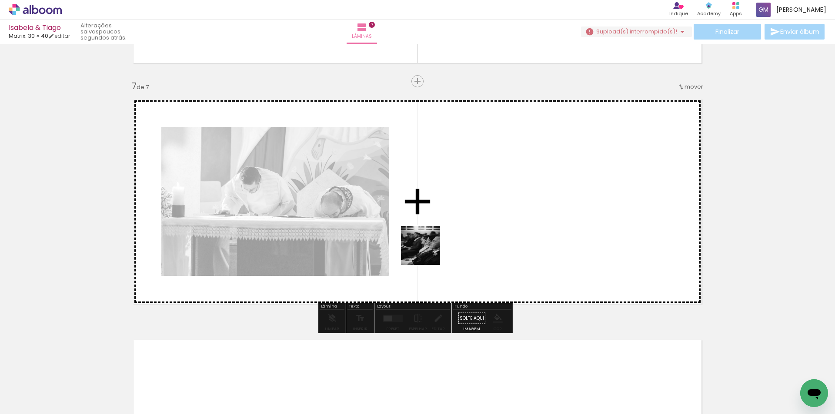
drag, startPoint x: 286, startPoint y: 391, endPoint x: 427, endPoint y: 252, distance: 198.4
click at [427, 252] on quentale-workspace at bounding box center [417, 207] width 835 height 414
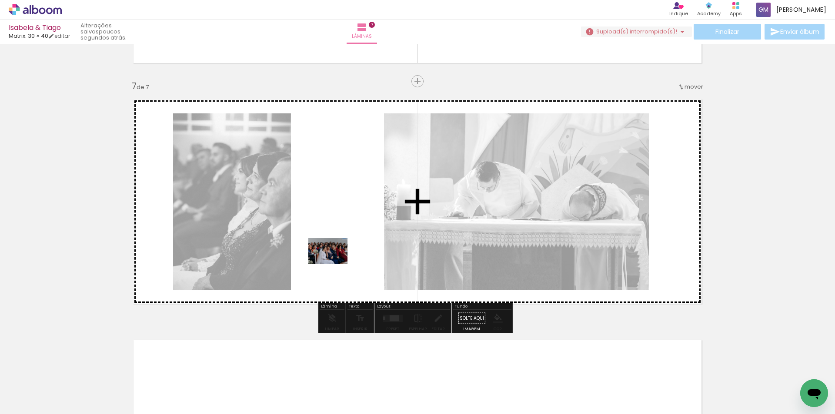
drag, startPoint x: 290, startPoint y: 392, endPoint x: 334, endPoint y: 264, distance: 136.2
click at [334, 264] on quentale-workspace at bounding box center [417, 207] width 835 height 414
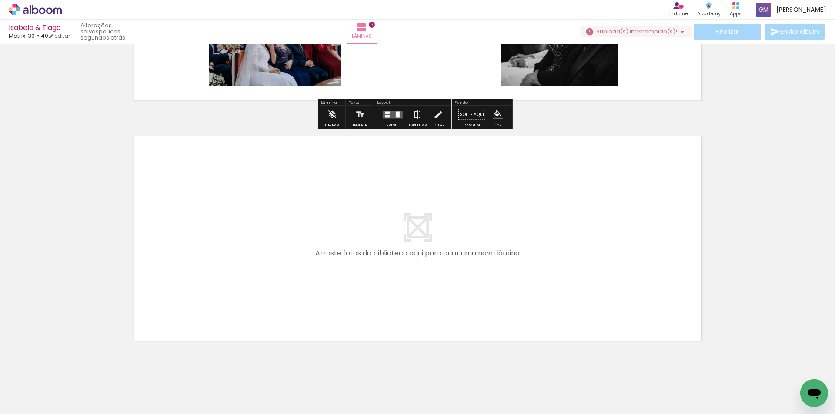
scroll to position [1640, 0]
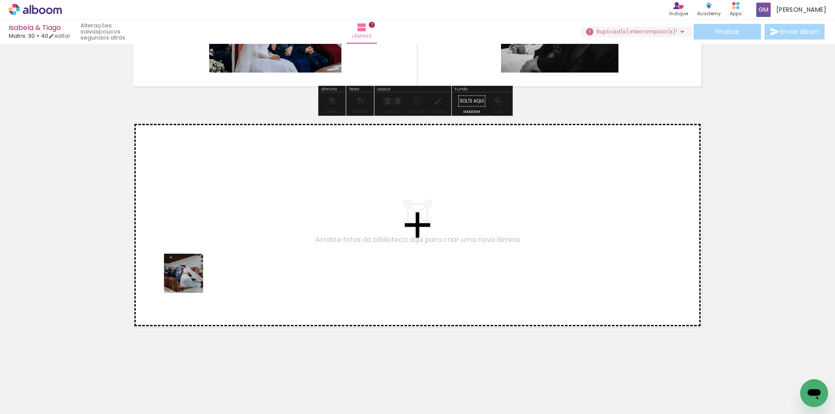
drag, startPoint x: 185, startPoint y: 395, endPoint x: 192, endPoint y: 270, distance: 125.5
click at [192, 270] on quentale-workspace at bounding box center [417, 207] width 835 height 414
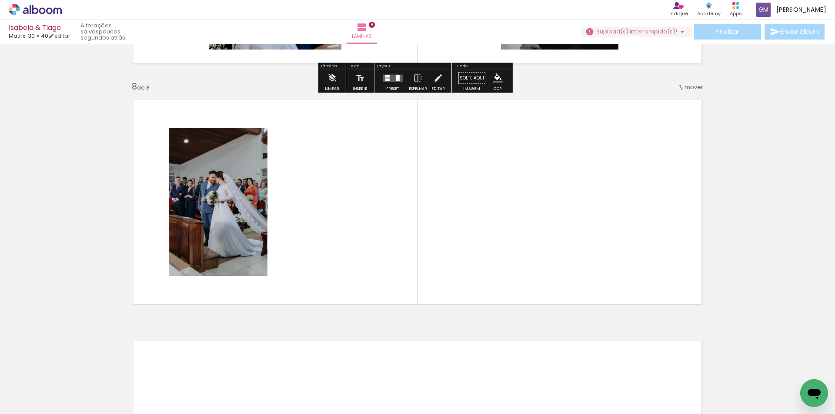
scroll to position [1664, 0]
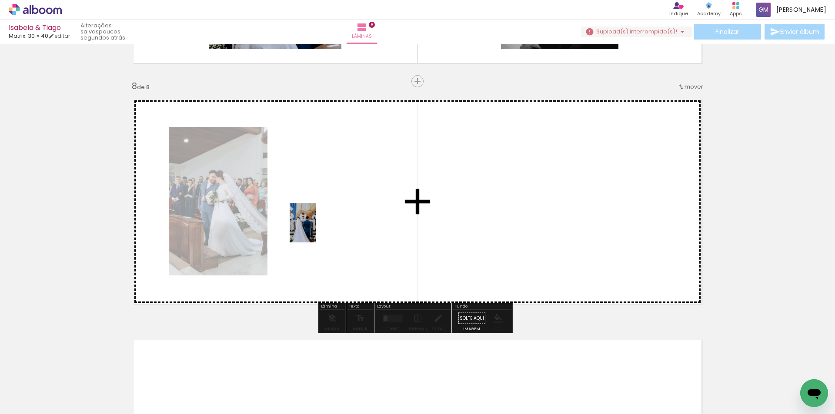
drag, startPoint x: 190, startPoint y: 397, endPoint x: 319, endPoint y: 224, distance: 215.0
click at [319, 224] on quentale-workspace at bounding box center [417, 207] width 835 height 414
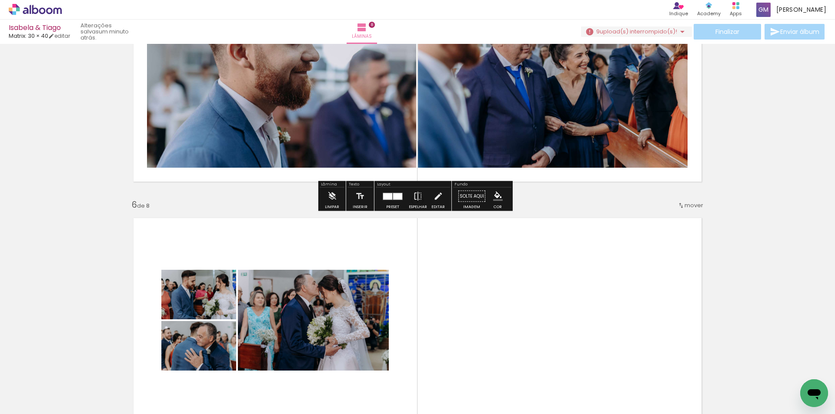
scroll to position [1142, 0]
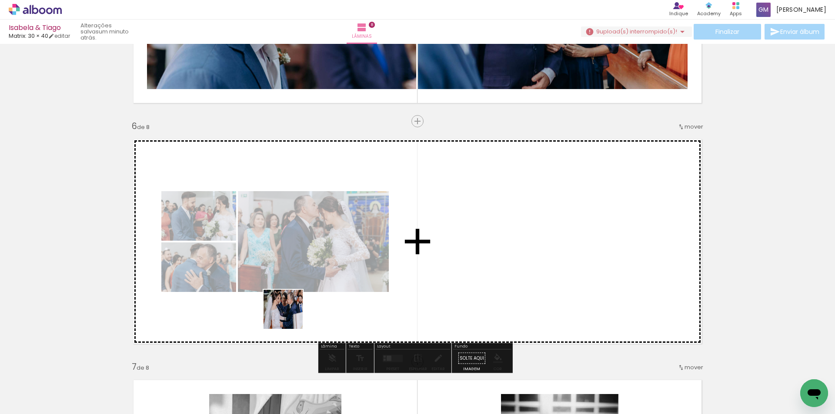
drag, startPoint x: 194, startPoint y: 391, endPoint x: 326, endPoint y: 293, distance: 165.4
click at [326, 293] on quentale-workspace at bounding box center [417, 207] width 835 height 414
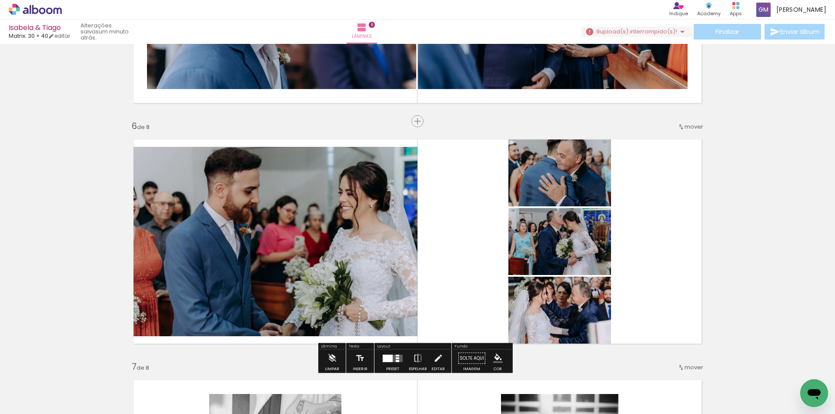
click at [576, 315] on quentale-photo at bounding box center [559, 314] width 103 height 74
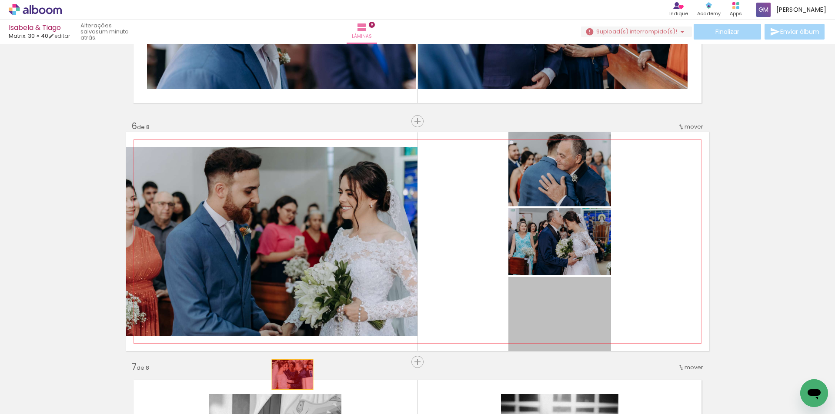
drag, startPoint x: 576, startPoint y: 315, endPoint x: 285, endPoint y: 378, distance: 297.7
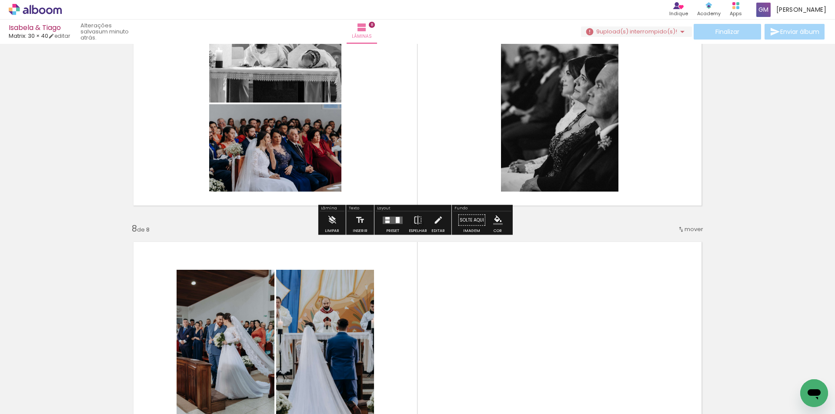
scroll to position [1620, 0]
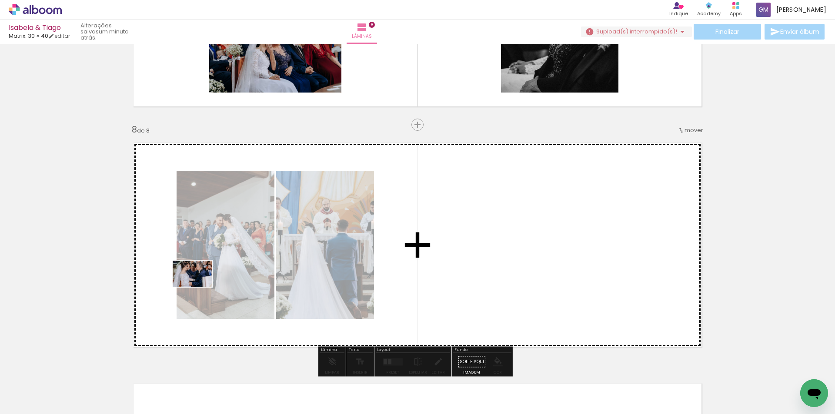
drag, startPoint x: 186, startPoint y: 390, endPoint x: 199, endPoint y: 287, distance: 103.5
click at [199, 287] on quentale-workspace at bounding box center [417, 207] width 835 height 414
click at [199, 287] on quentale-photo at bounding box center [226, 245] width 98 height 148
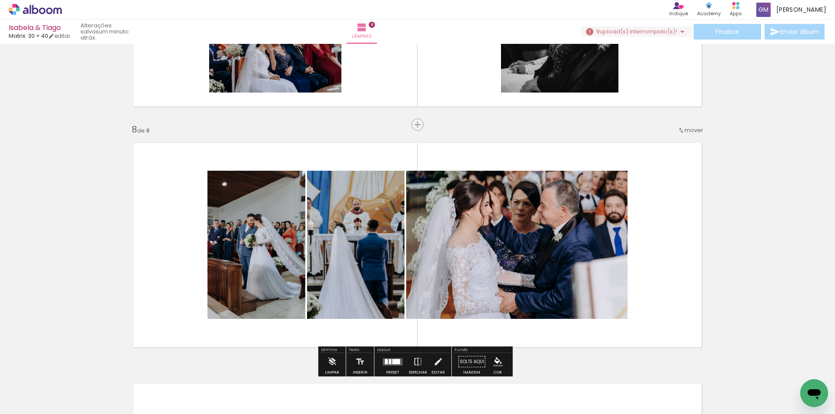
scroll to position [0, 1528]
